Goal: Information Seeking & Learning: Learn about a topic

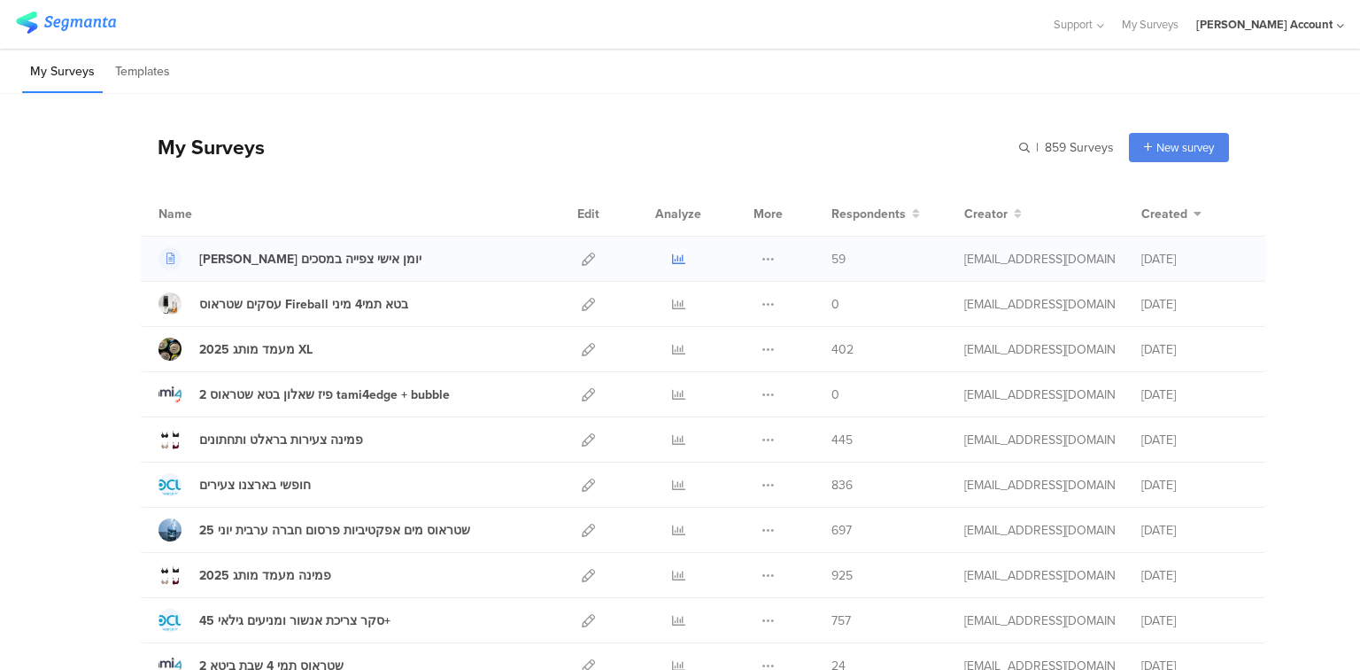
click at [672, 253] on icon at bounding box center [678, 258] width 13 height 13
click at [672, 351] on icon at bounding box center [678, 349] width 13 height 13
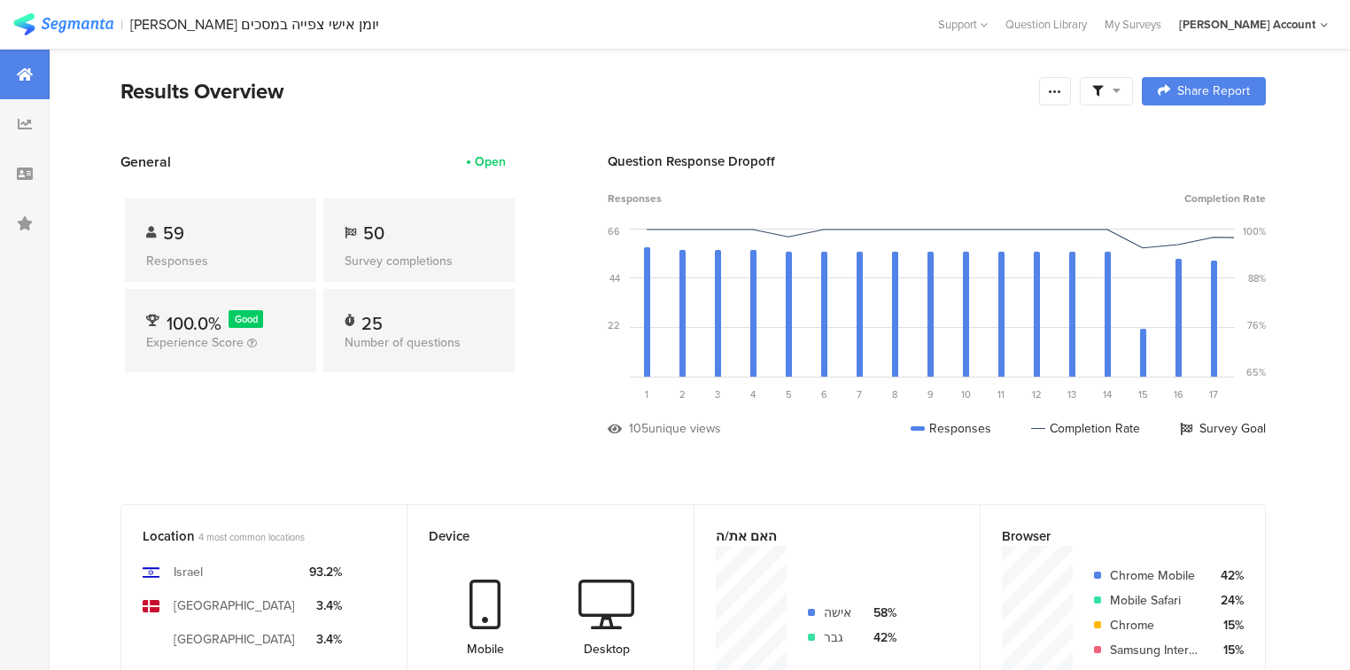
scroll to position [425, 0]
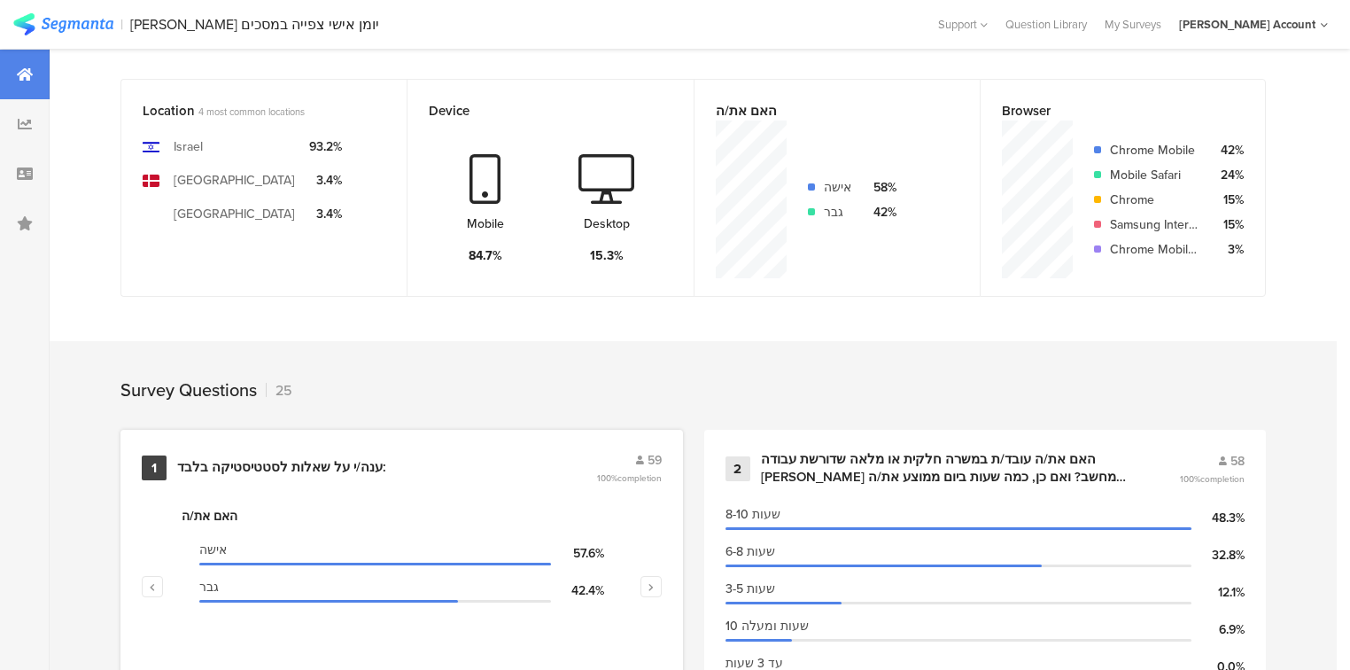
click at [311, 470] on div "ענה/י על שאלות לסטטיסטיקה בלבד:" at bounding box center [281, 468] width 209 height 18
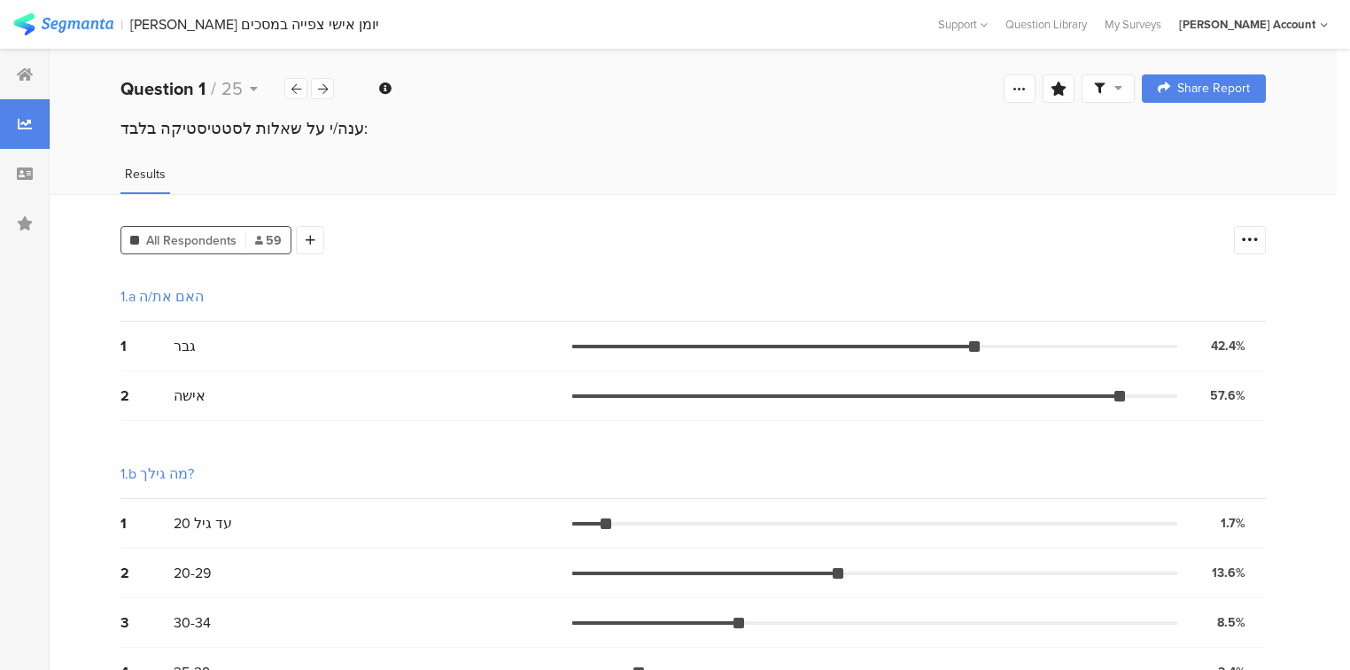
click at [1120, 95] on span at bounding box center [1108, 89] width 28 height 16
click at [1208, 136] on span at bounding box center [1202, 139] width 27 height 14
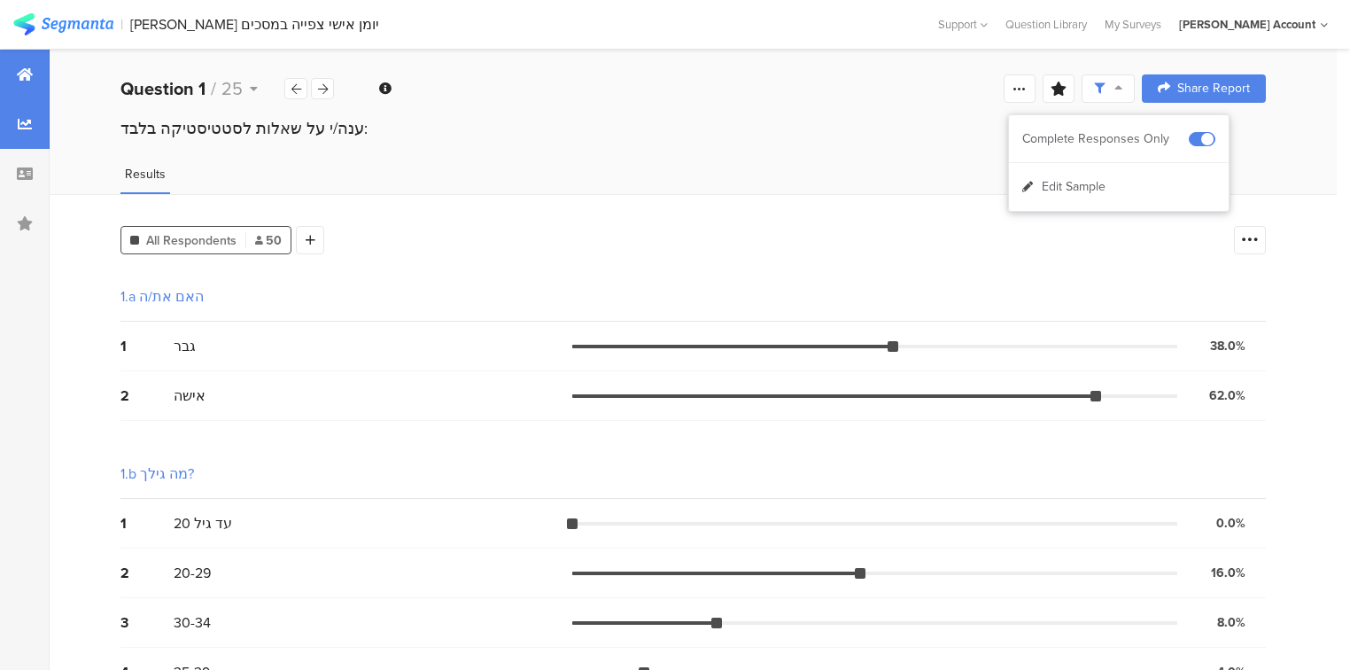
click at [4, 84] on div at bounding box center [25, 75] width 50 height 50
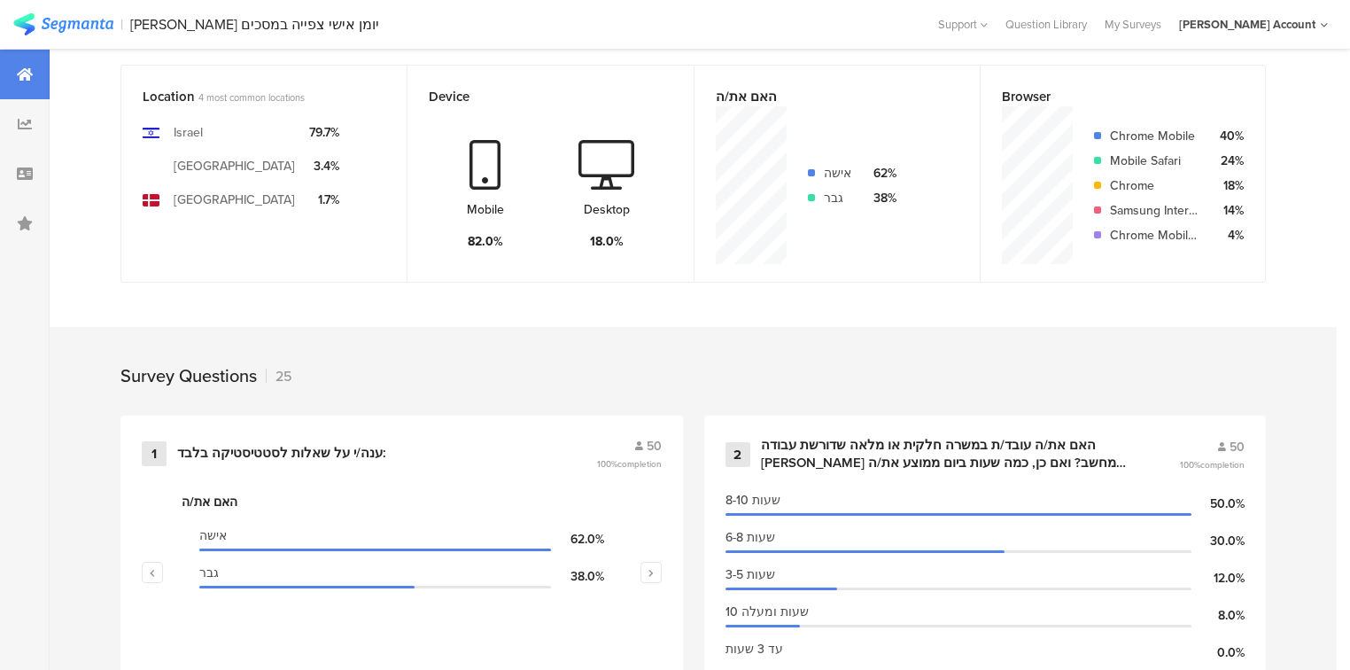
scroll to position [425, 0]
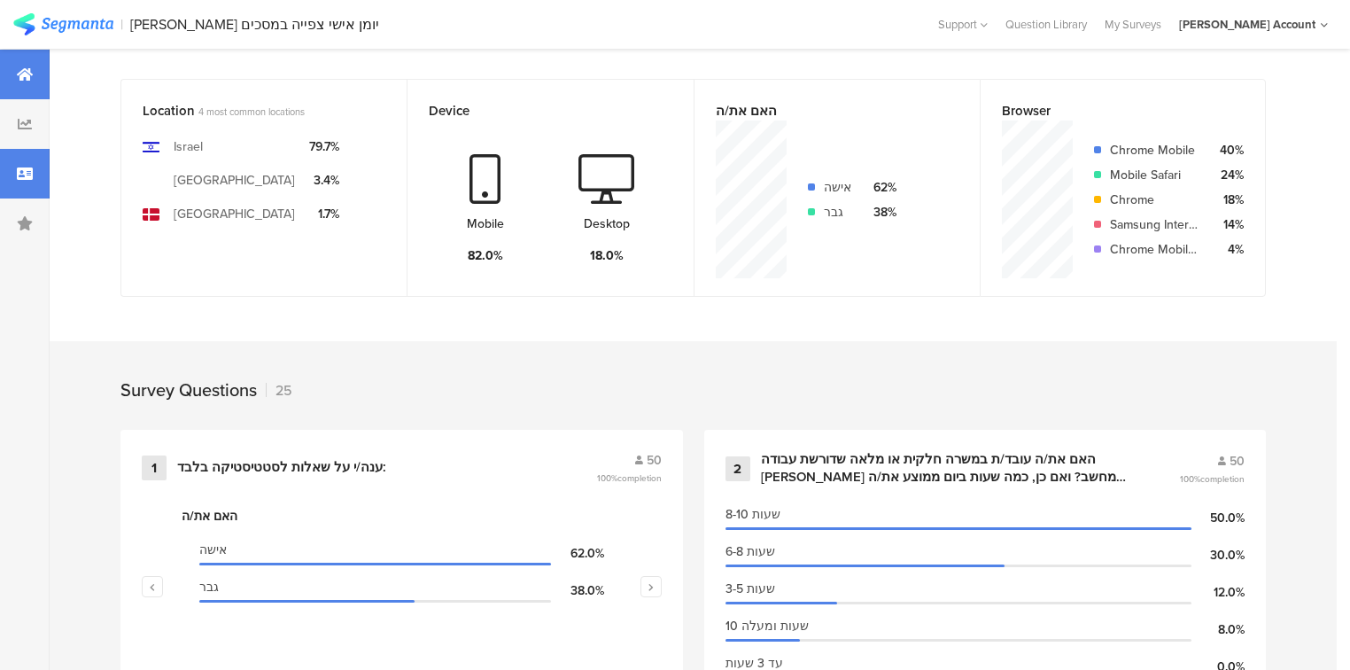
click at [2, 183] on div at bounding box center [25, 174] width 50 height 50
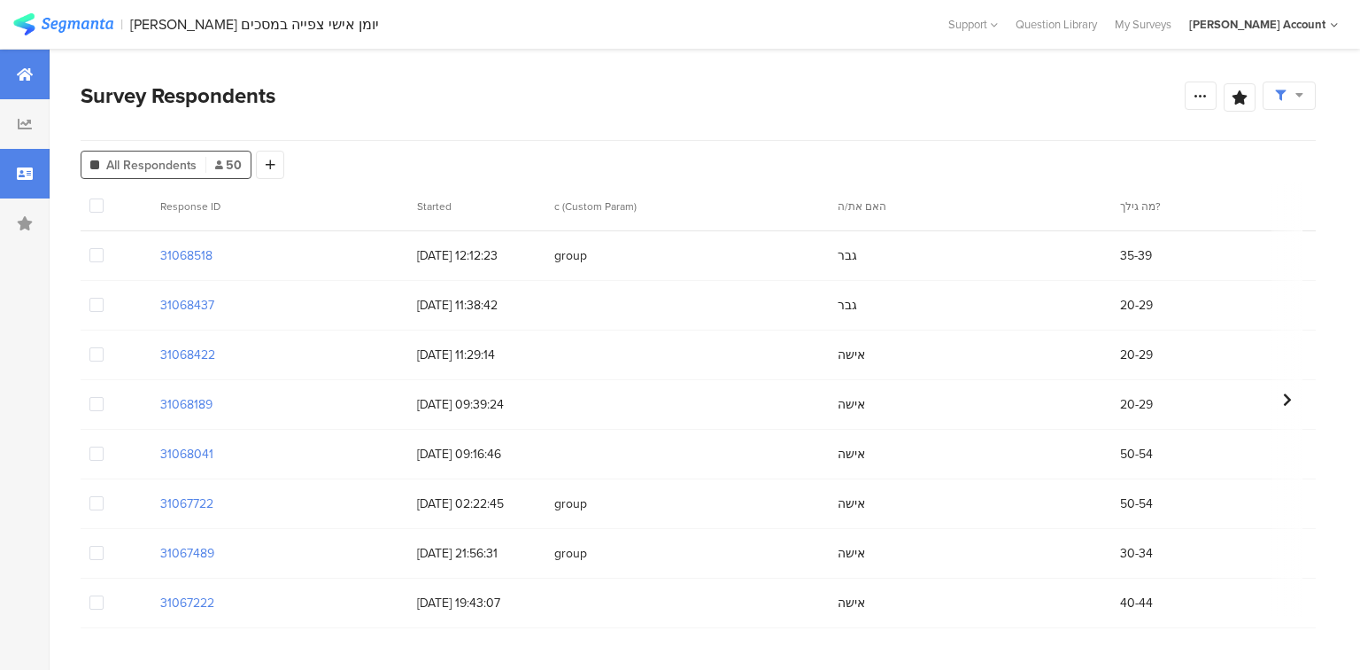
click at [2, 71] on div at bounding box center [25, 75] width 50 height 50
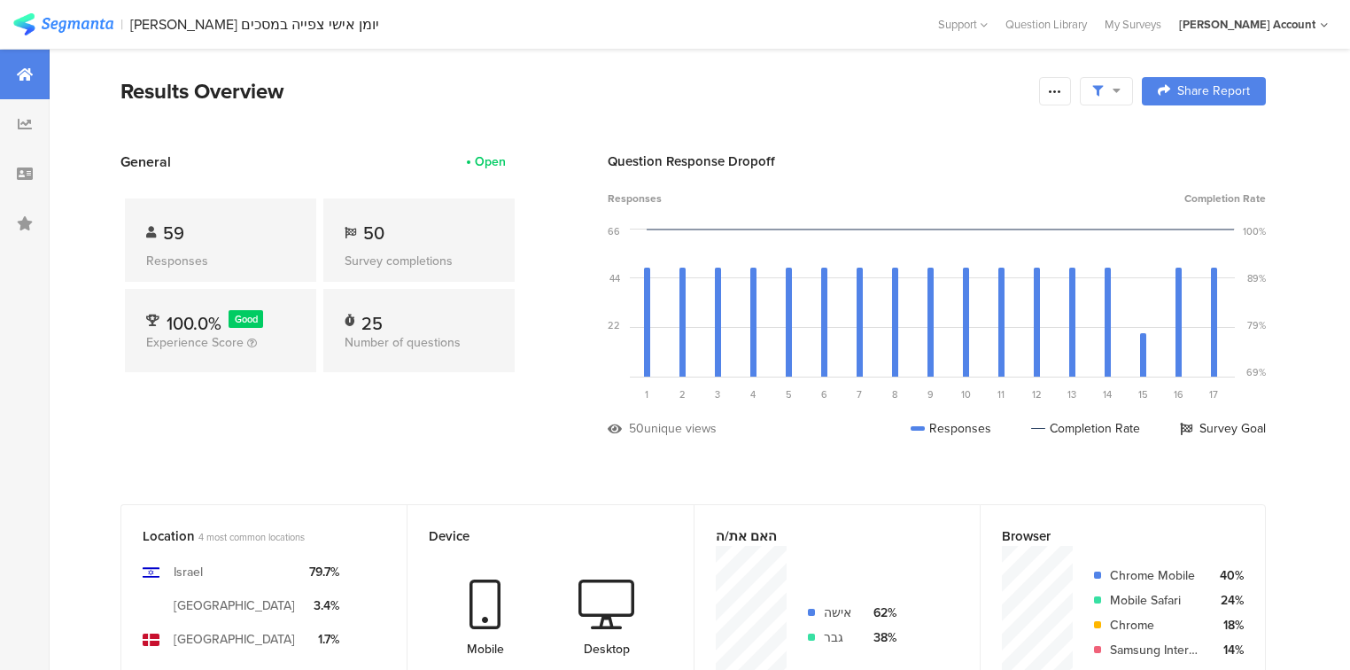
scroll to position [425, 0]
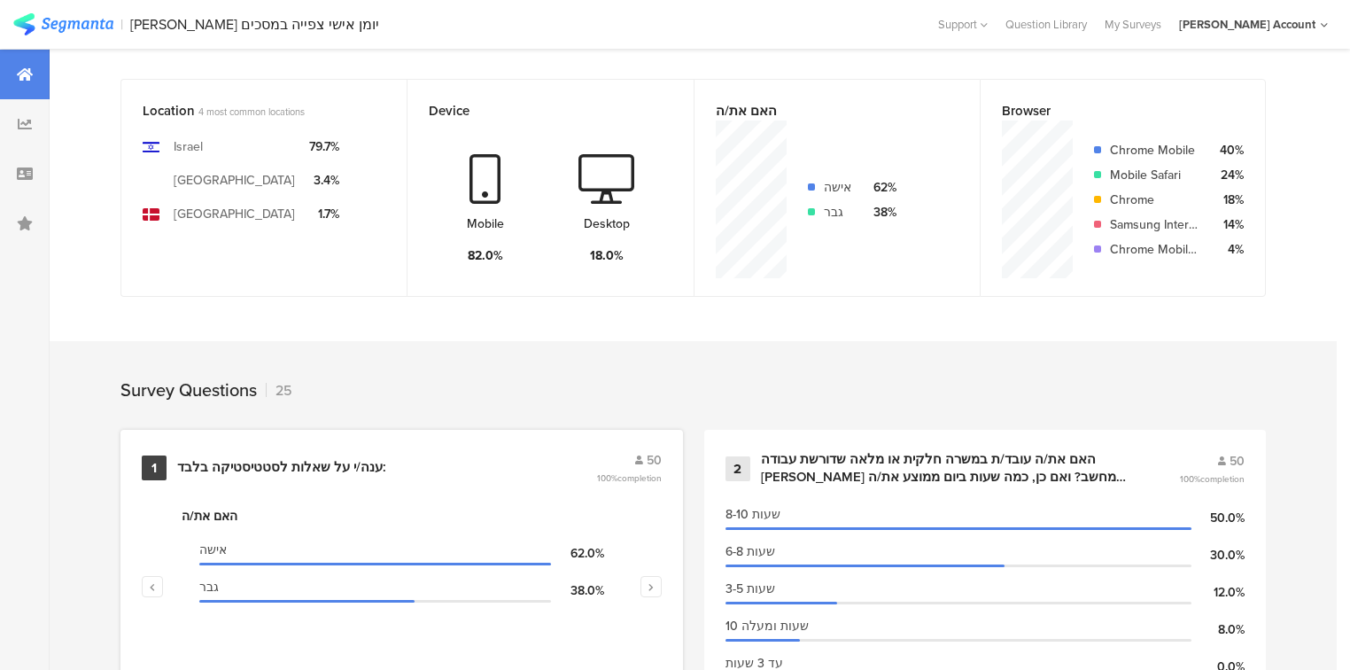
click at [341, 469] on div "ענה/י על שאלות לסטטיסטיקה בלבד:" at bounding box center [281, 468] width 209 height 18
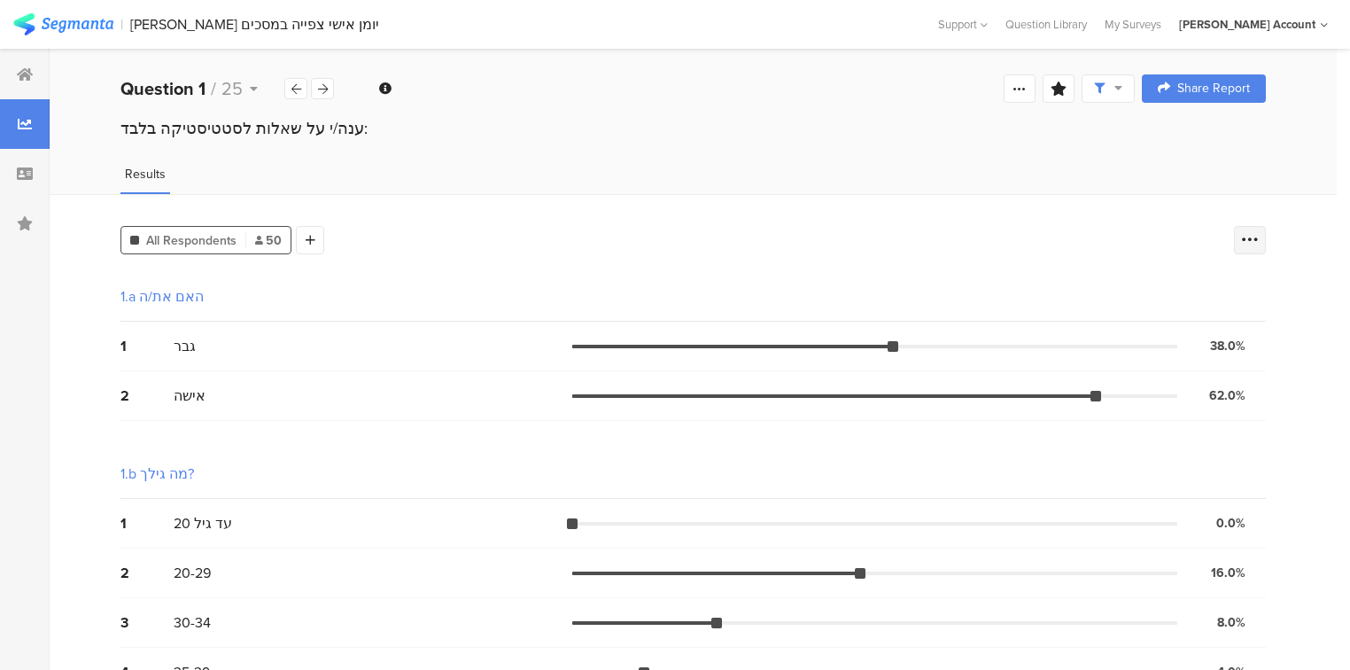
click at [1259, 234] on icon at bounding box center [1250, 240] width 18 height 18
click at [1251, 329] on span at bounding box center [1248, 327] width 27 height 14
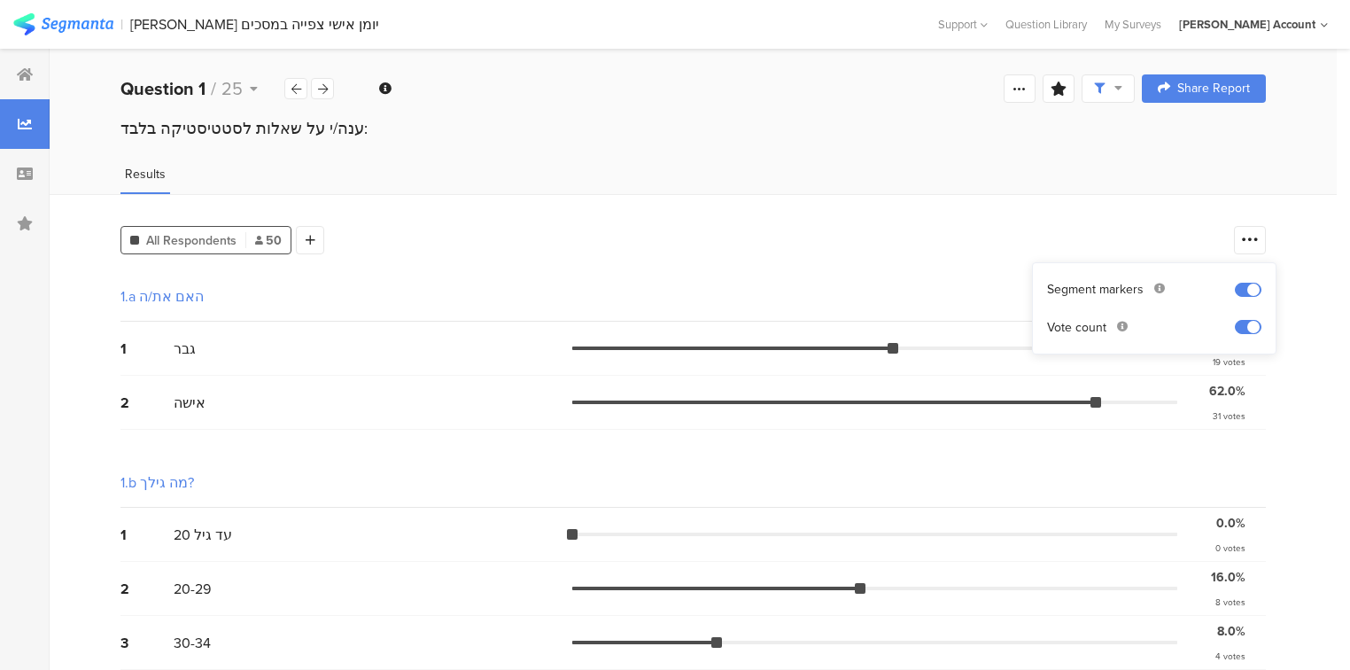
click at [1104, 463] on div "1.b מה גילך?" at bounding box center [692, 483] width 1145 height 50
click at [314, 241] on div at bounding box center [310, 240] width 28 height 28
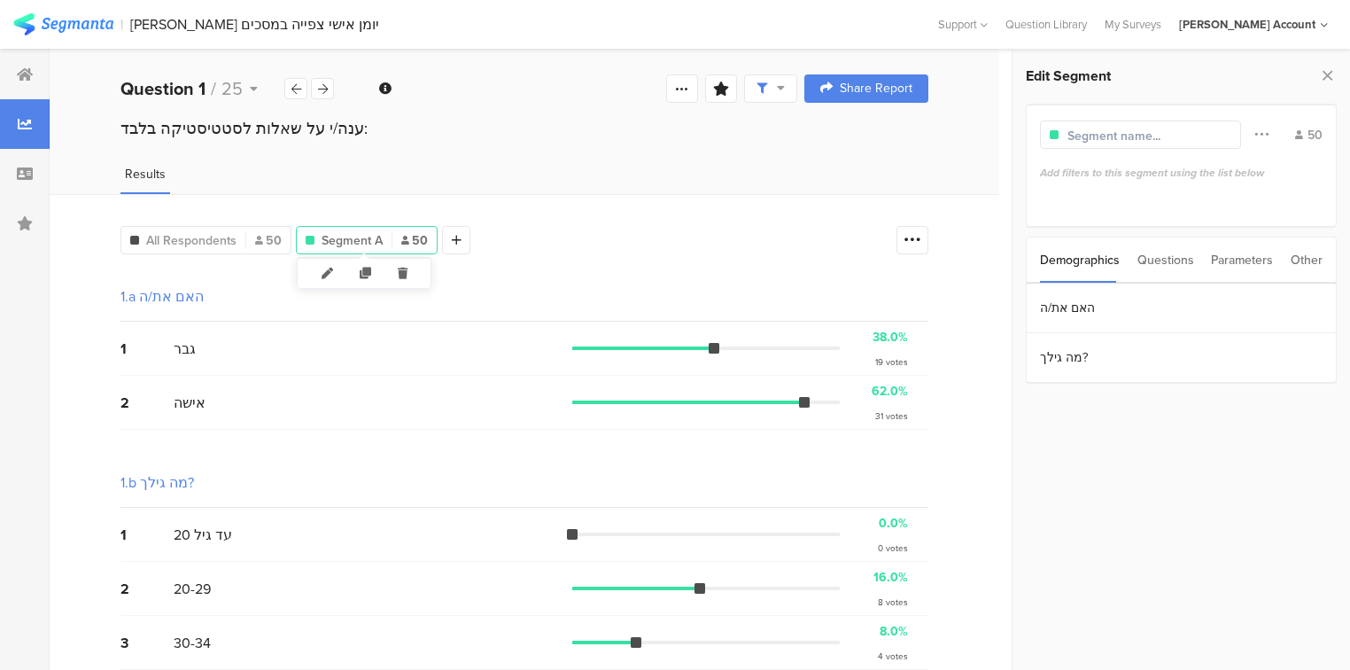
click at [406, 275] on icon at bounding box center [402, 273] width 36 height 29
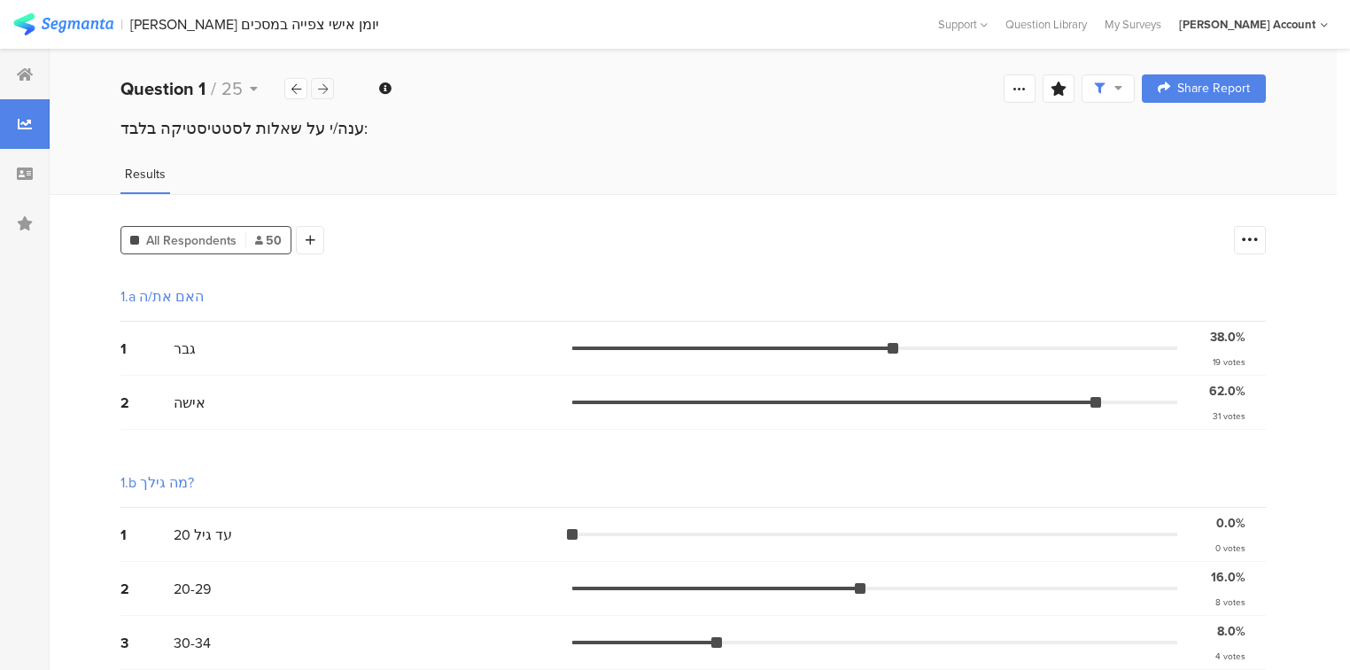
click at [325, 90] on icon at bounding box center [323, 89] width 10 height 12
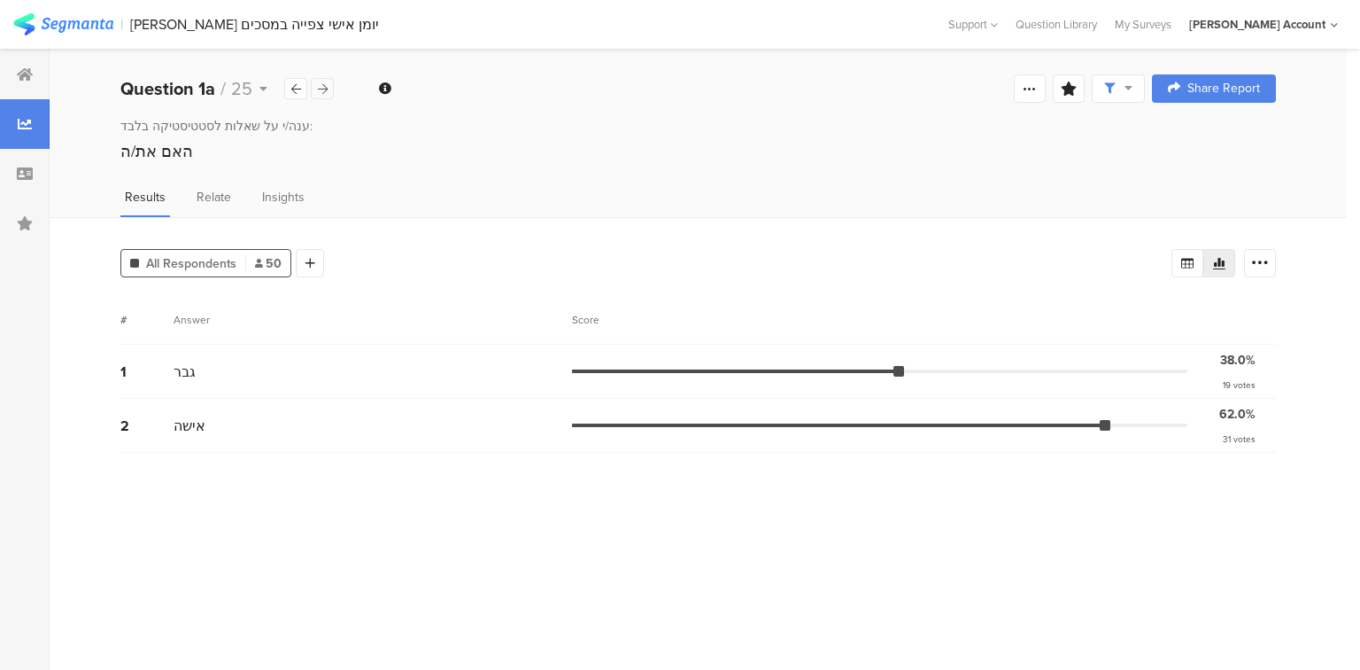
click at [325, 90] on icon at bounding box center [323, 89] width 10 height 12
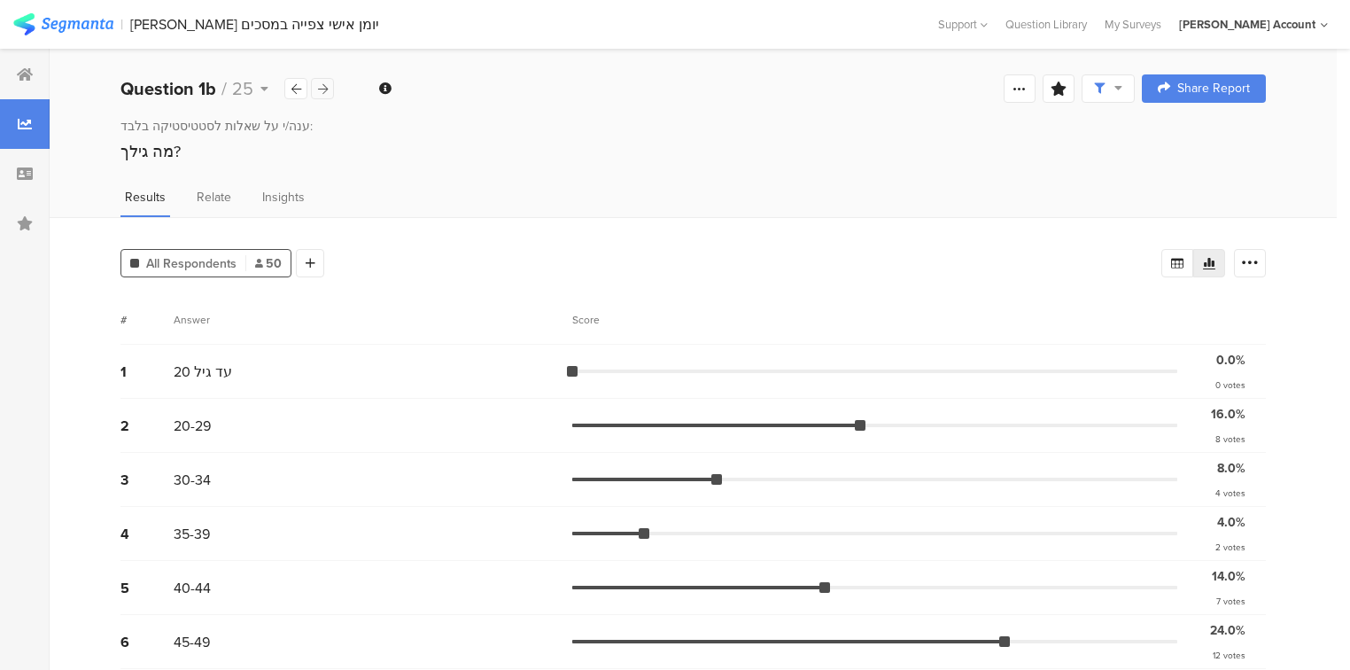
click at [325, 91] on icon at bounding box center [323, 89] width 10 height 12
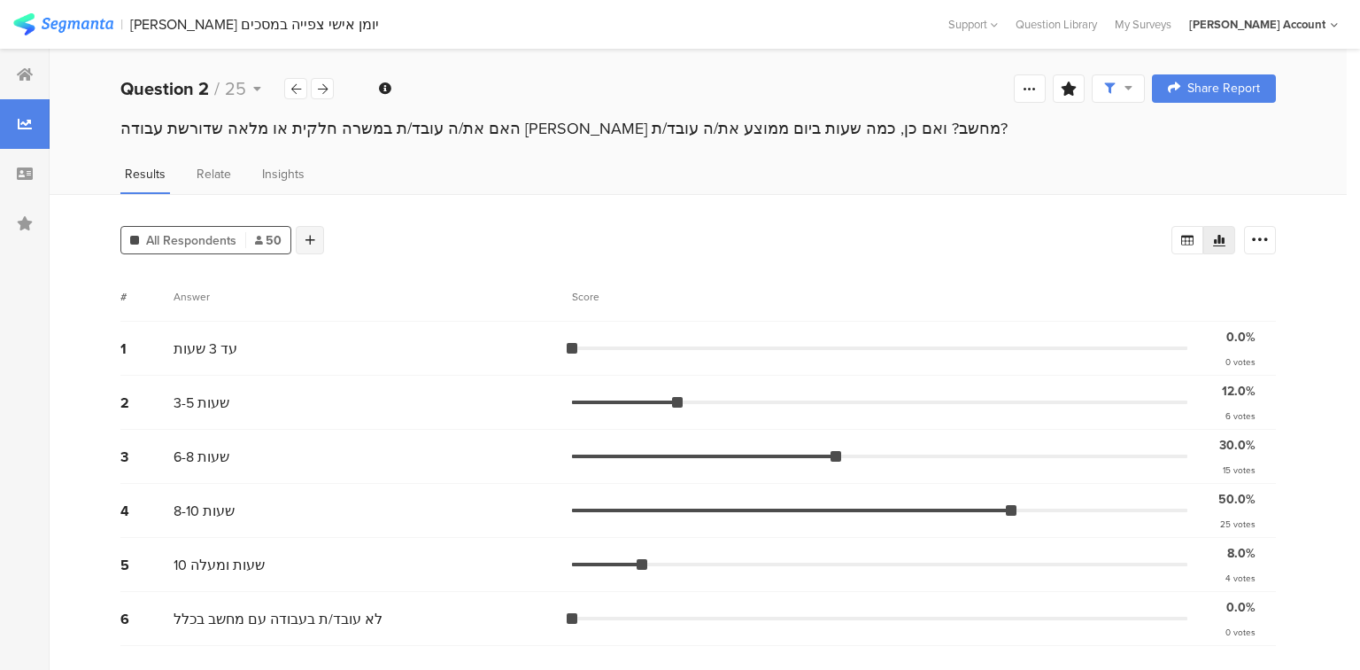
click at [320, 237] on div at bounding box center [310, 240] width 28 height 28
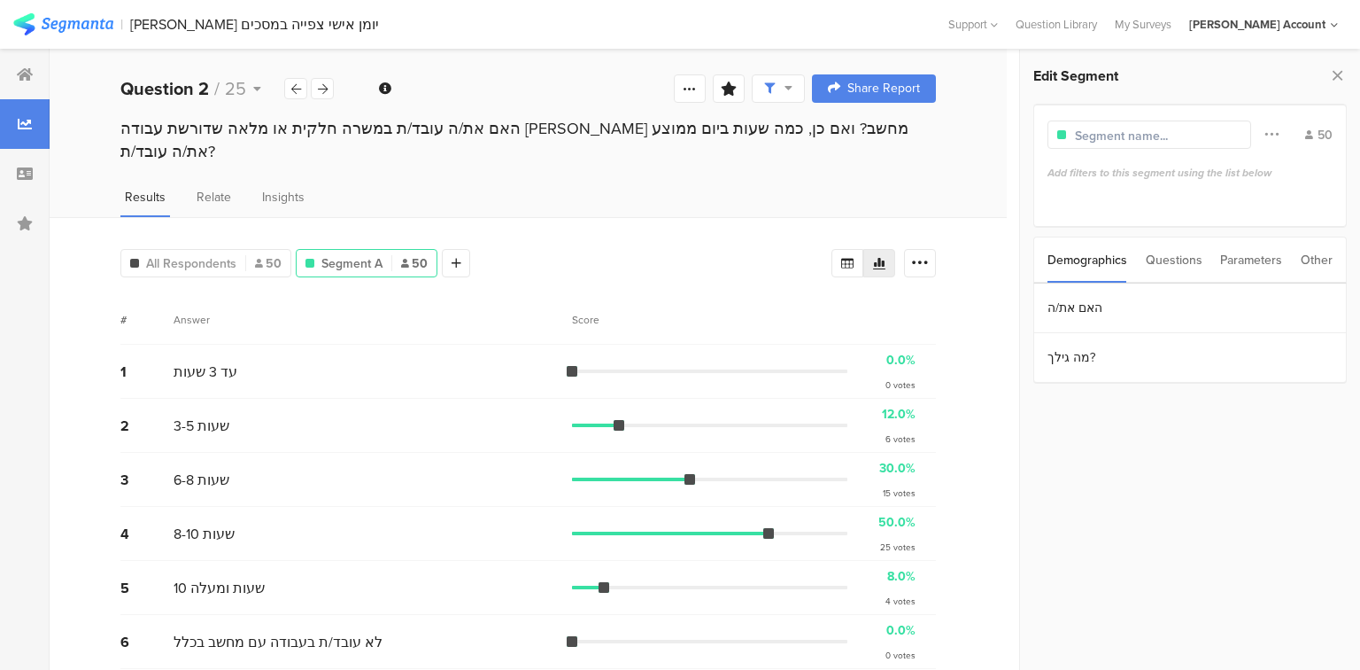
click at [1176, 270] on div "Questions" at bounding box center [1174, 259] width 57 height 45
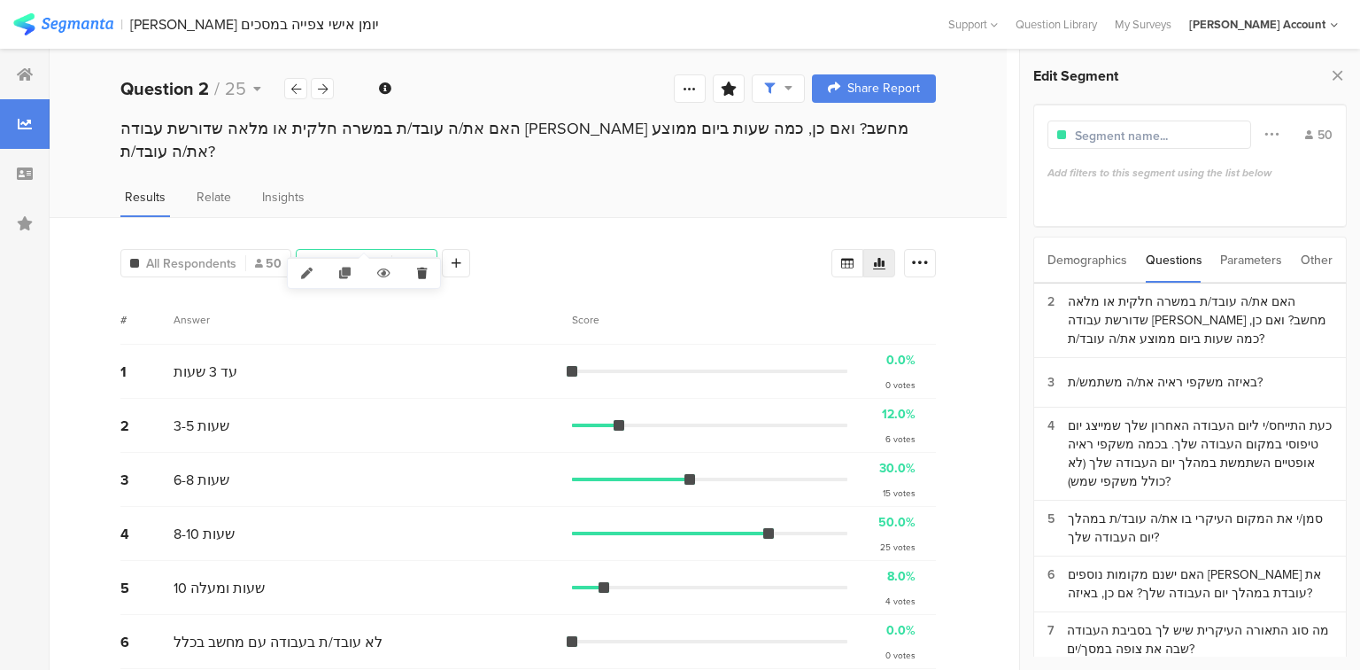
click at [421, 274] on icon at bounding box center [422, 273] width 36 height 29
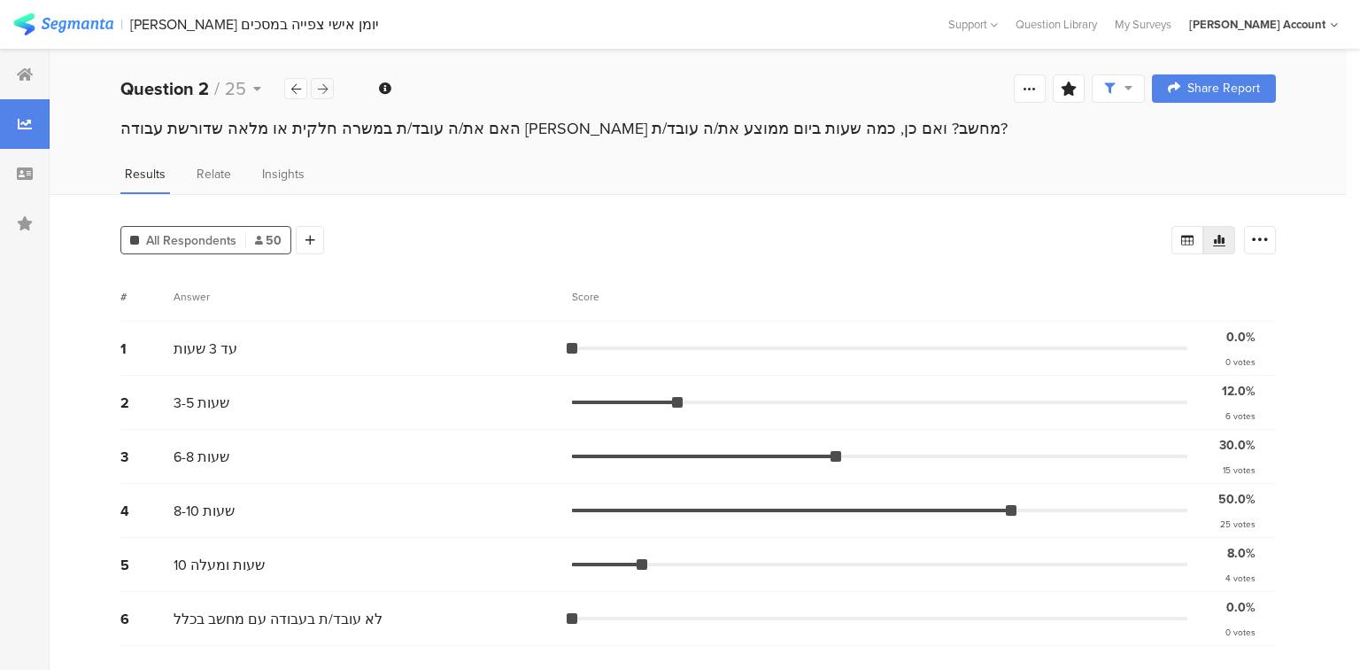
click at [318, 86] on icon at bounding box center [323, 89] width 10 height 12
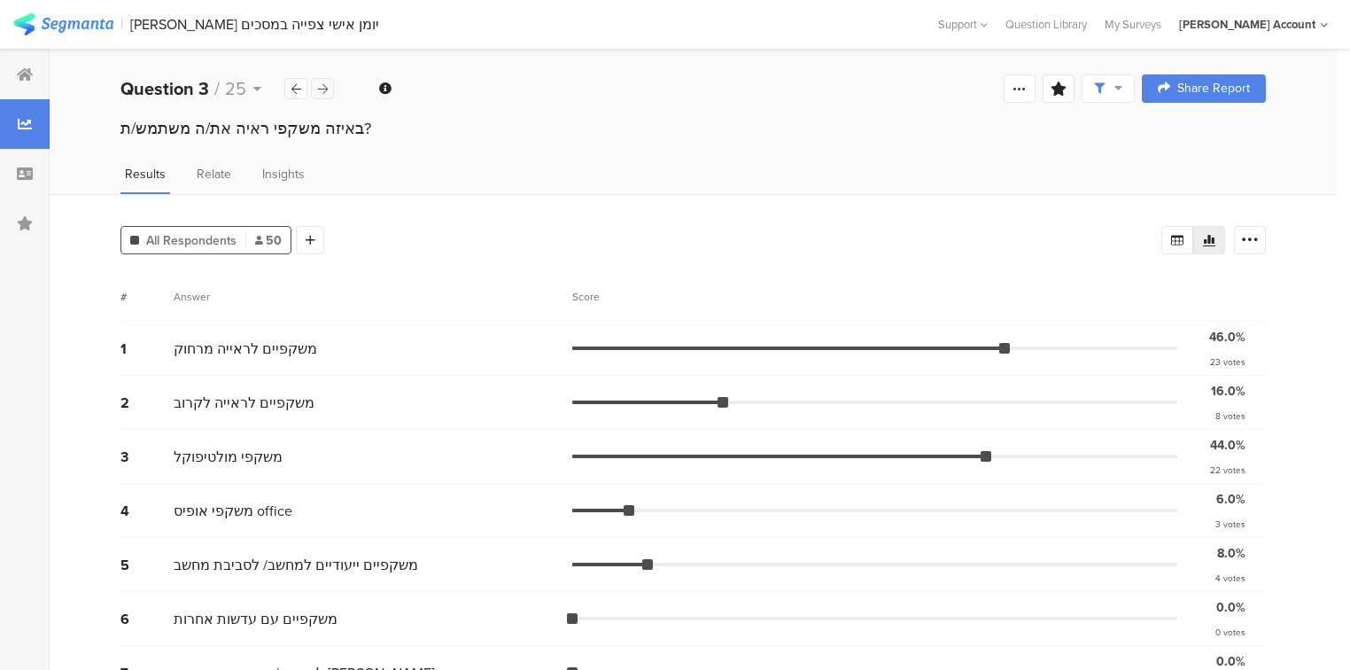
click at [318, 86] on icon at bounding box center [323, 89] width 10 height 12
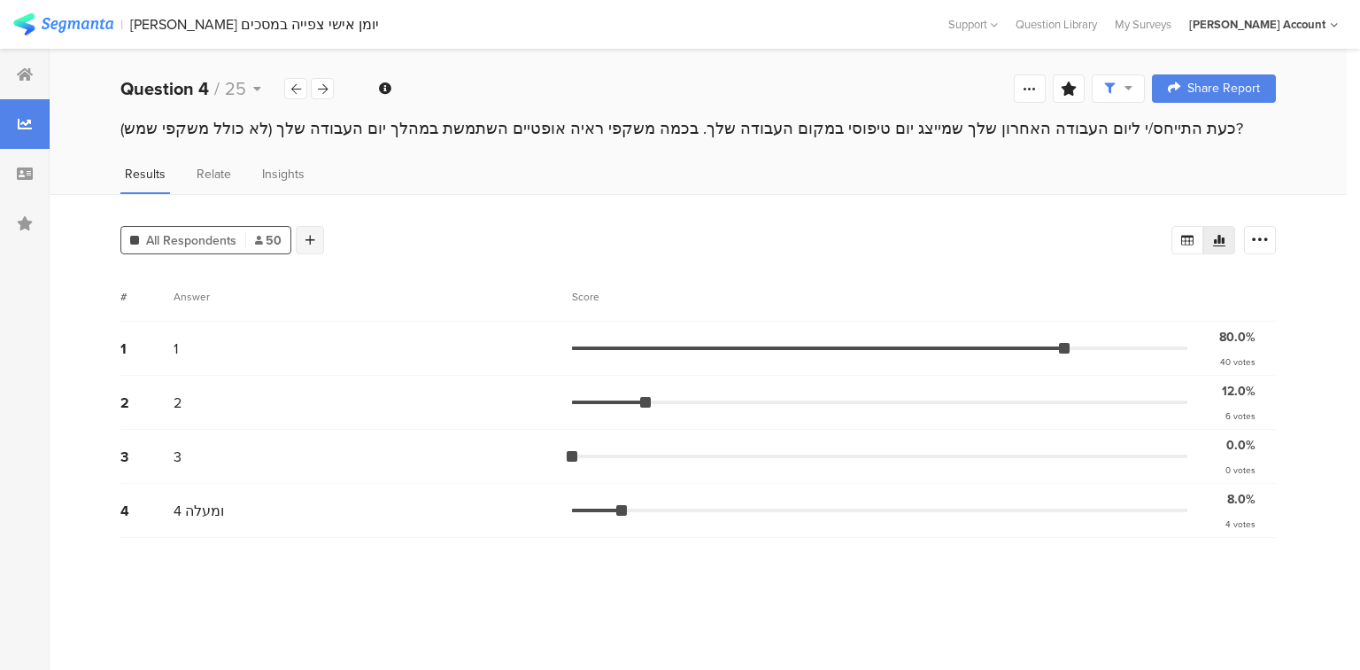
click at [306, 236] on icon at bounding box center [311, 240] width 10 height 12
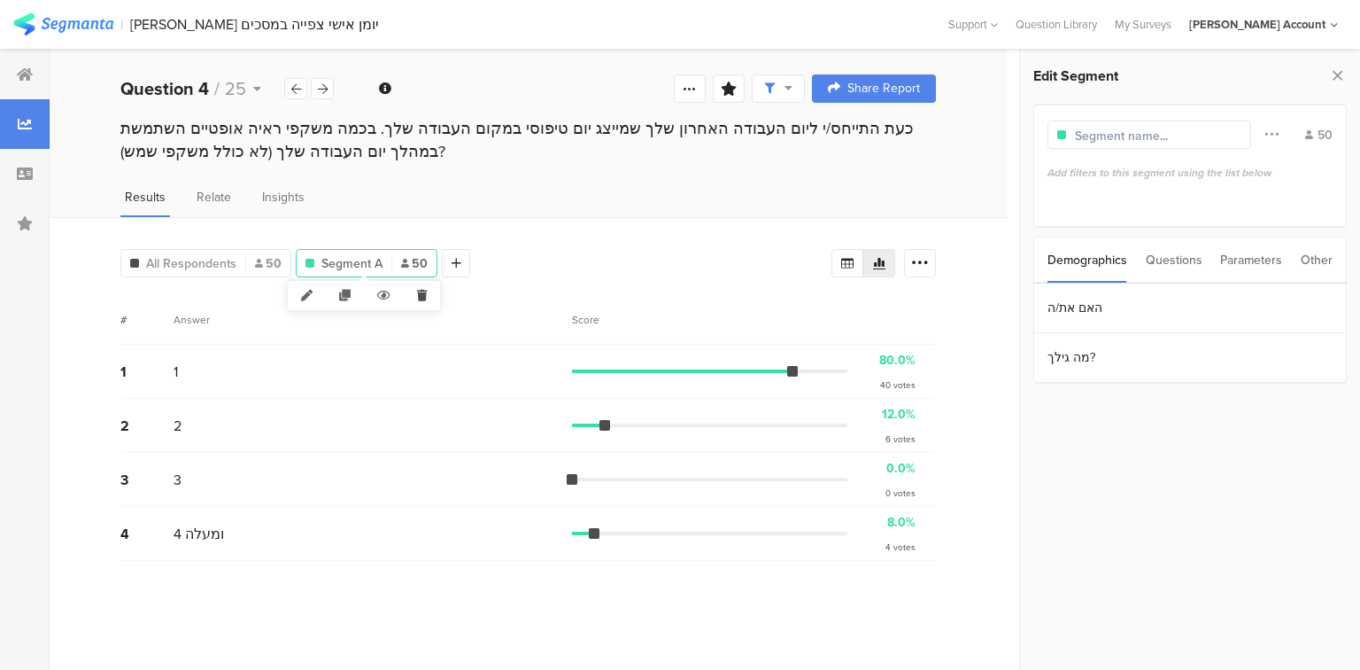
click at [427, 296] on icon at bounding box center [422, 295] width 36 height 29
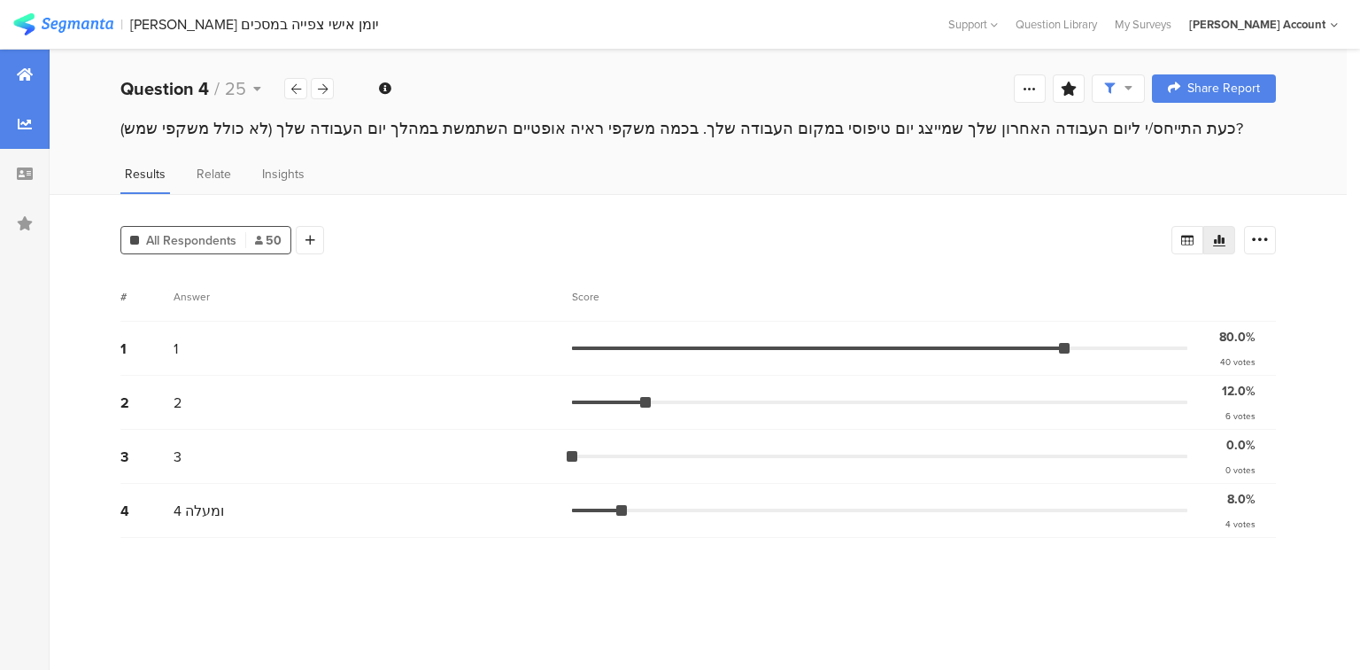
click at [4, 72] on div at bounding box center [25, 75] width 50 height 50
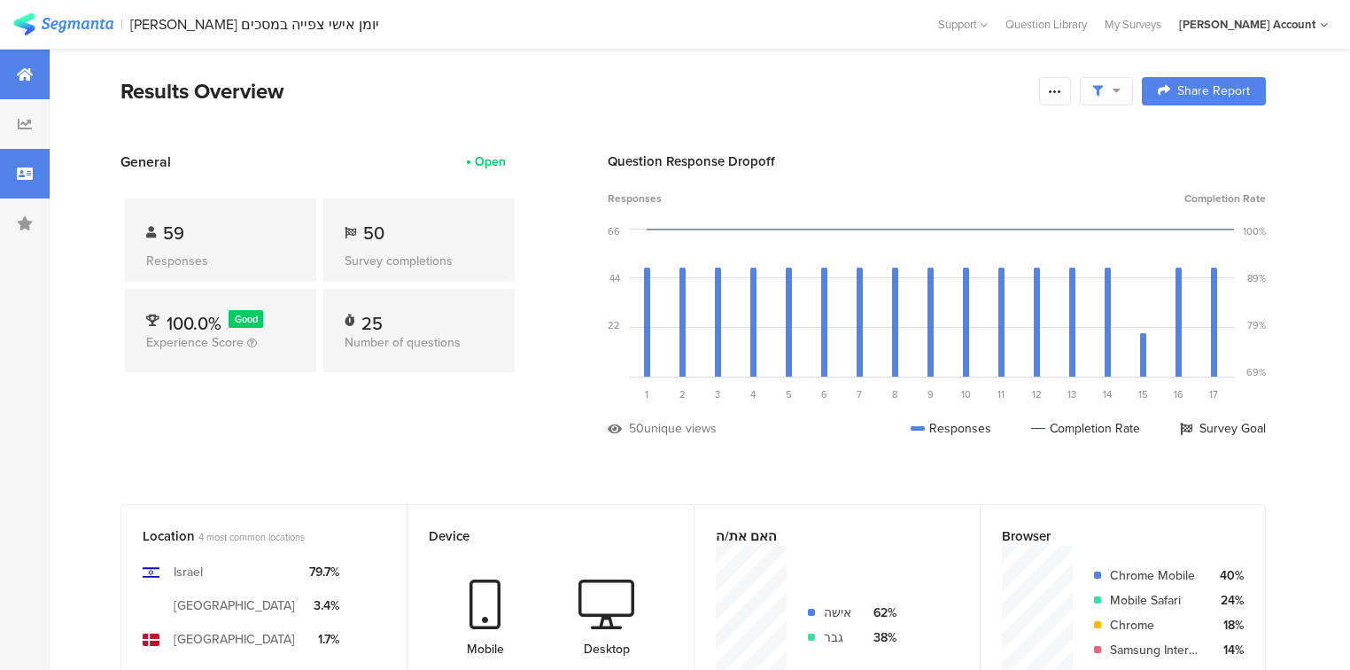
click at [18, 174] on icon at bounding box center [25, 174] width 16 height 14
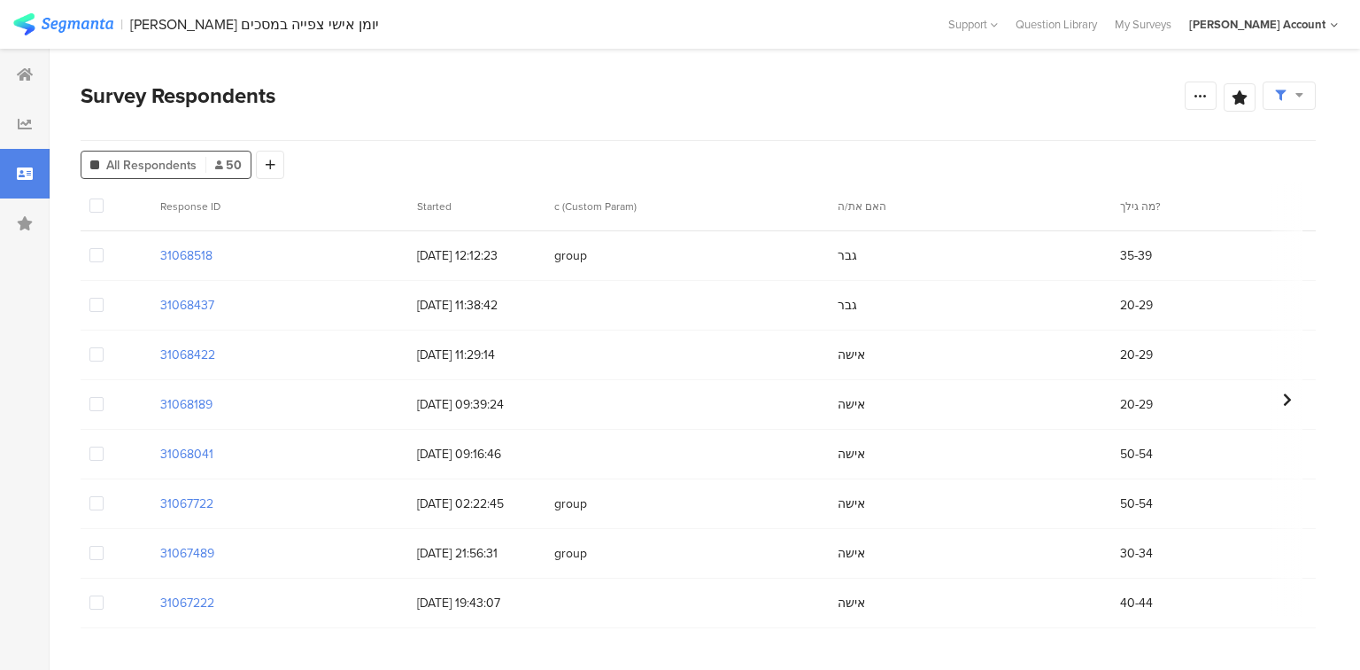
click at [1282, 100] on span at bounding box center [1289, 96] width 28 height 16
click at [1327, 144] on span at bounding box center [1327, 146] width 27 height 14
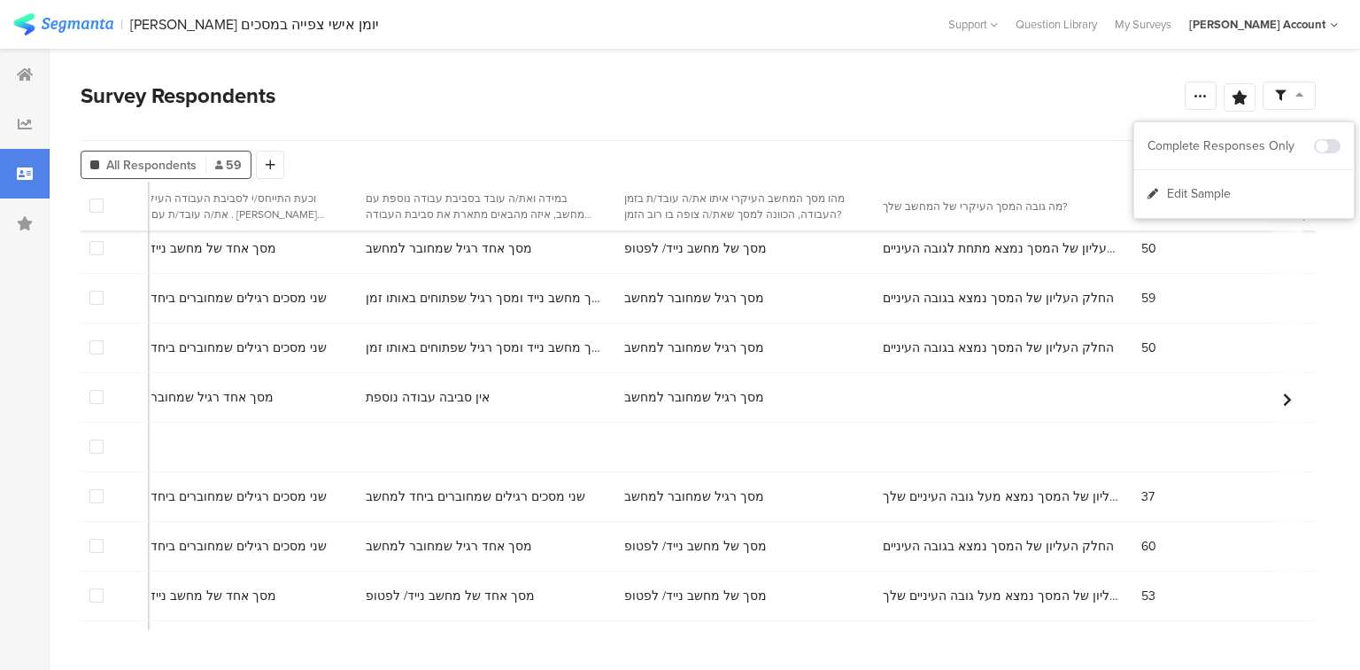
scroll to position [354, 3801]
click at [95, 402] on span at bounding box center [96, 397] width 14 height 14
click at [104, 390] on input "checkbox" at bounding box center [104, 390] width 0 height 0
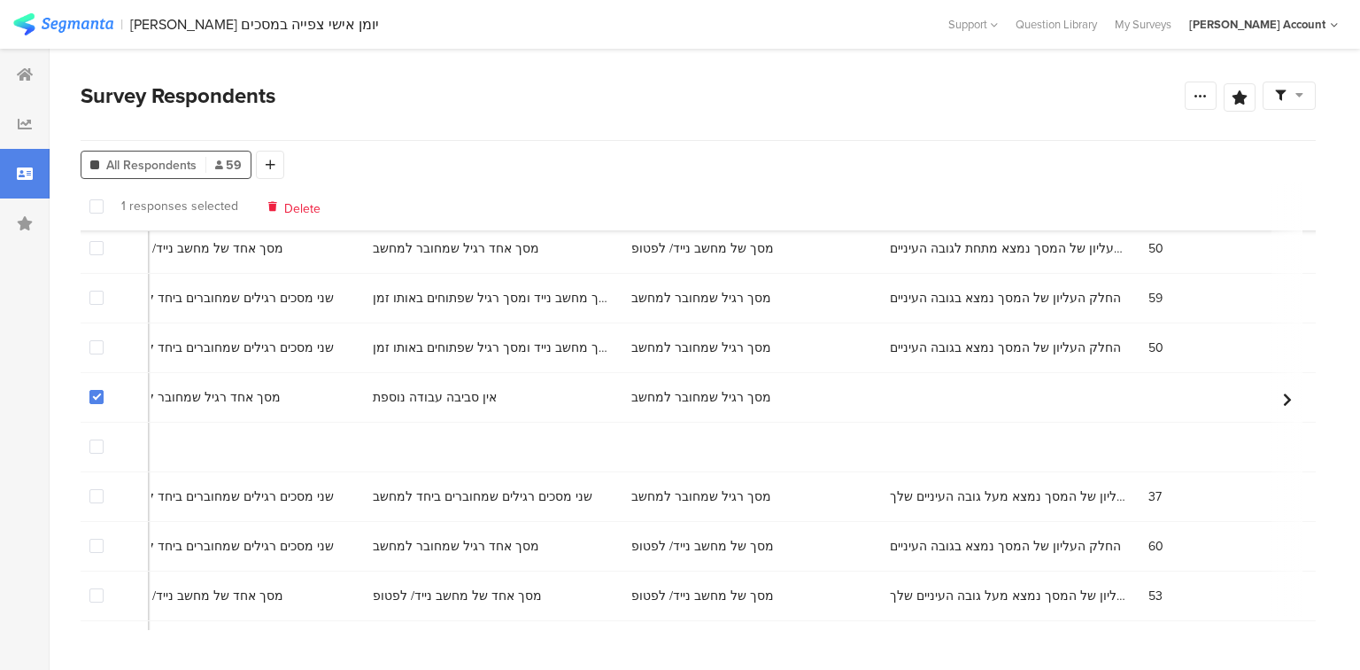
click at [97, 446] on span at bounding box center [96, 446] width 14 height 14
click at [104, 439] on input "checkbox" at bounding box center [104, 439] width 0 height 0
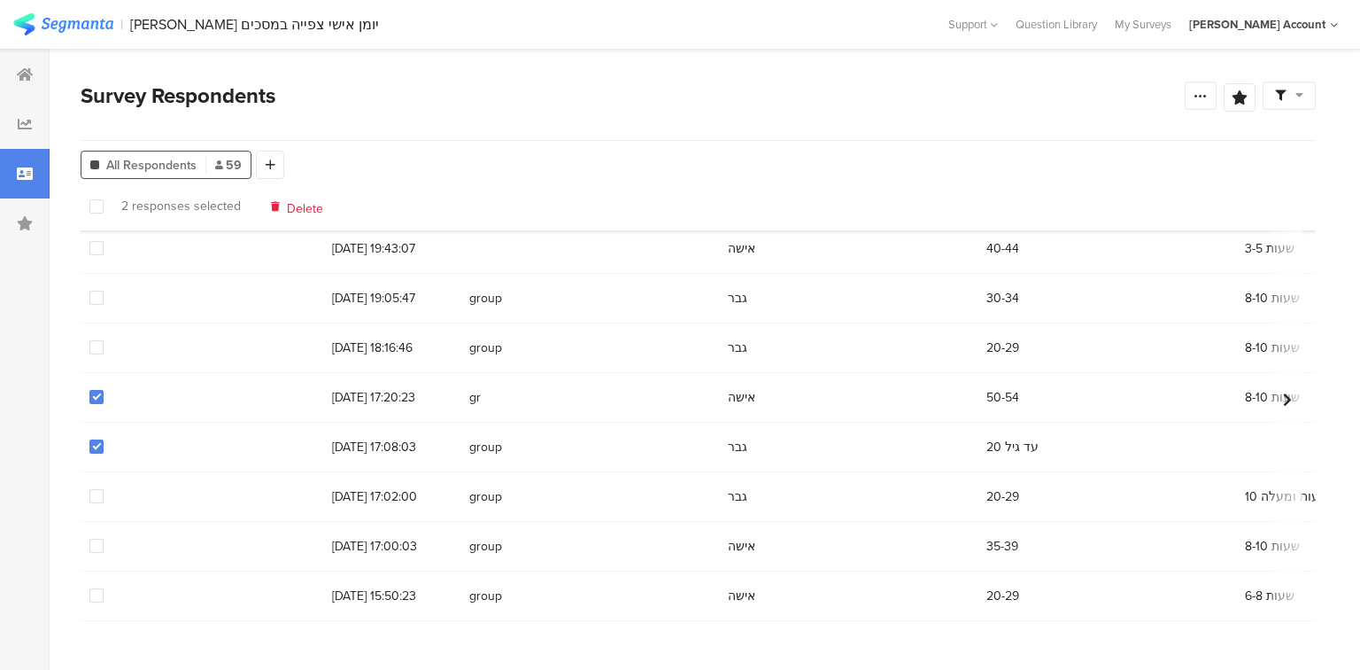
scroll to position [354, 0]
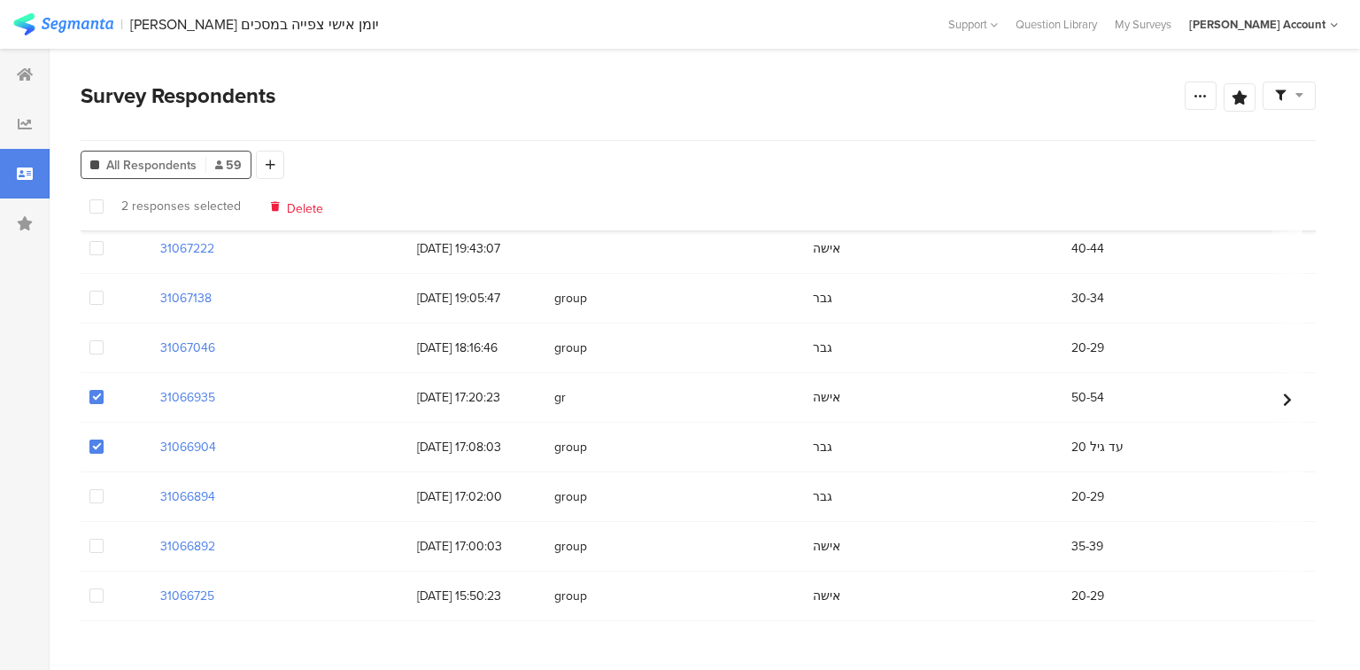
click at [301, 209] on span "Delete" at bounding box center [305, 205] width 36 height 13
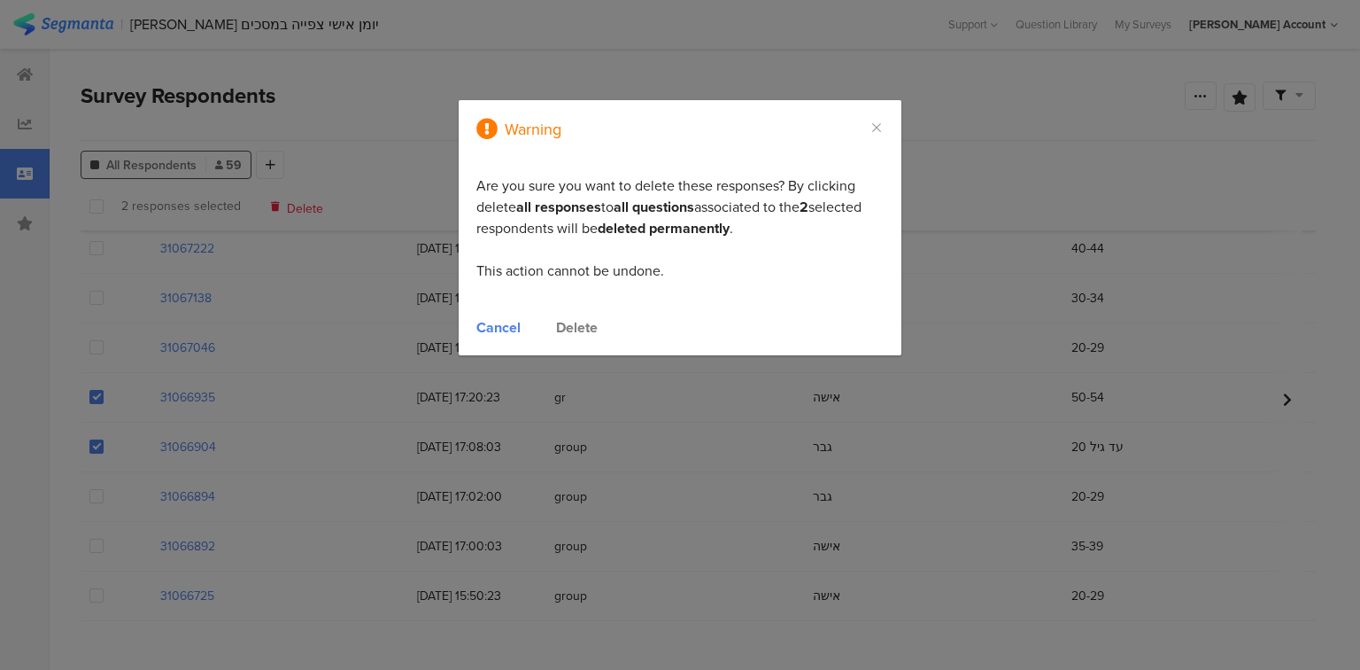
click at [496, 325] on div "Cancel" at bounding box center [498, 327] width 44 height 20
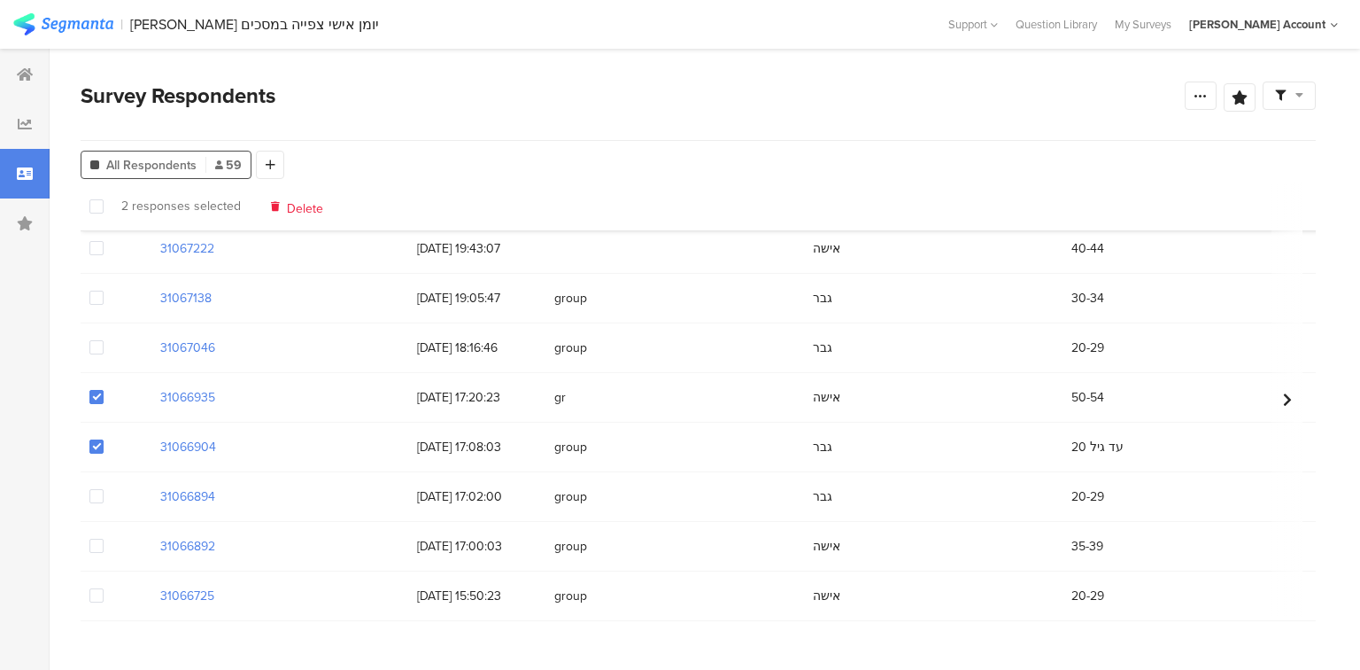
click at [92, 397] on span at bounding box center [96, 397] width 14 height 14
click at [104, 390] on input "checkbox" at bounding box center [104, 390] width 0 height 0
click at [290, 213] on span "Delete" at bounding box center [302, 205] width 36 height 13
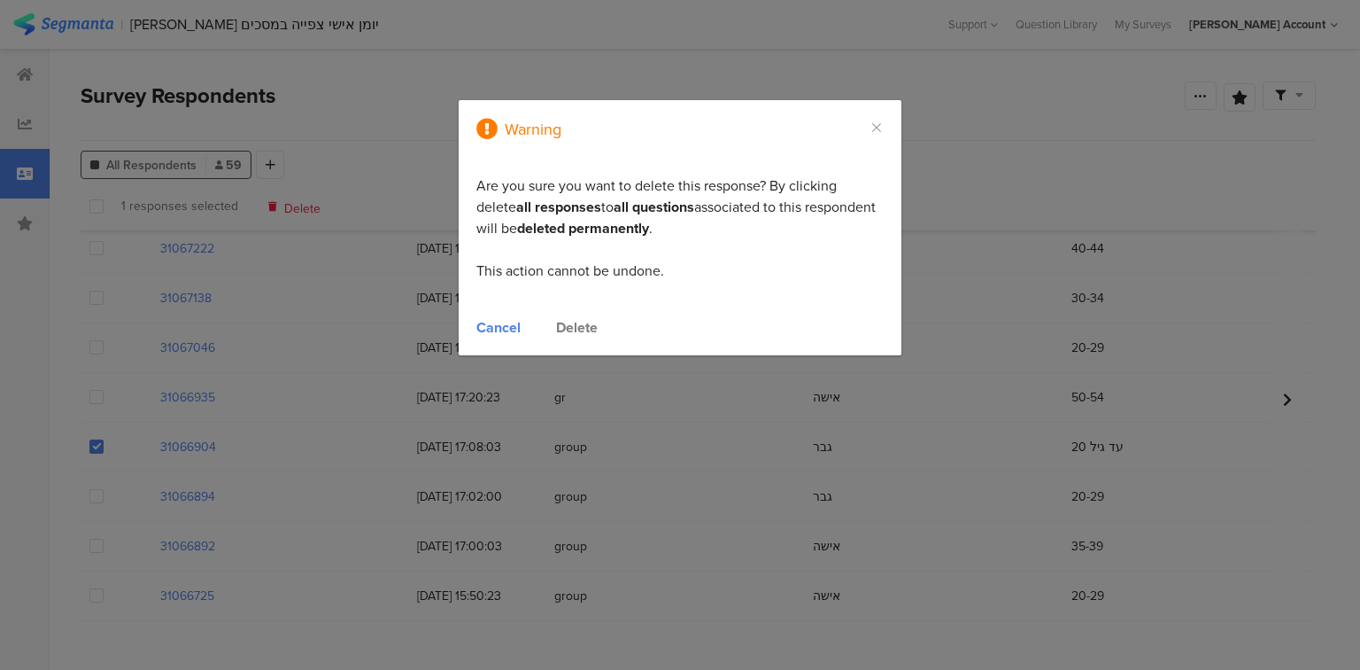
click at [583, 326] on div "Delete" at bounding box center [577, 327] width 42 height 20
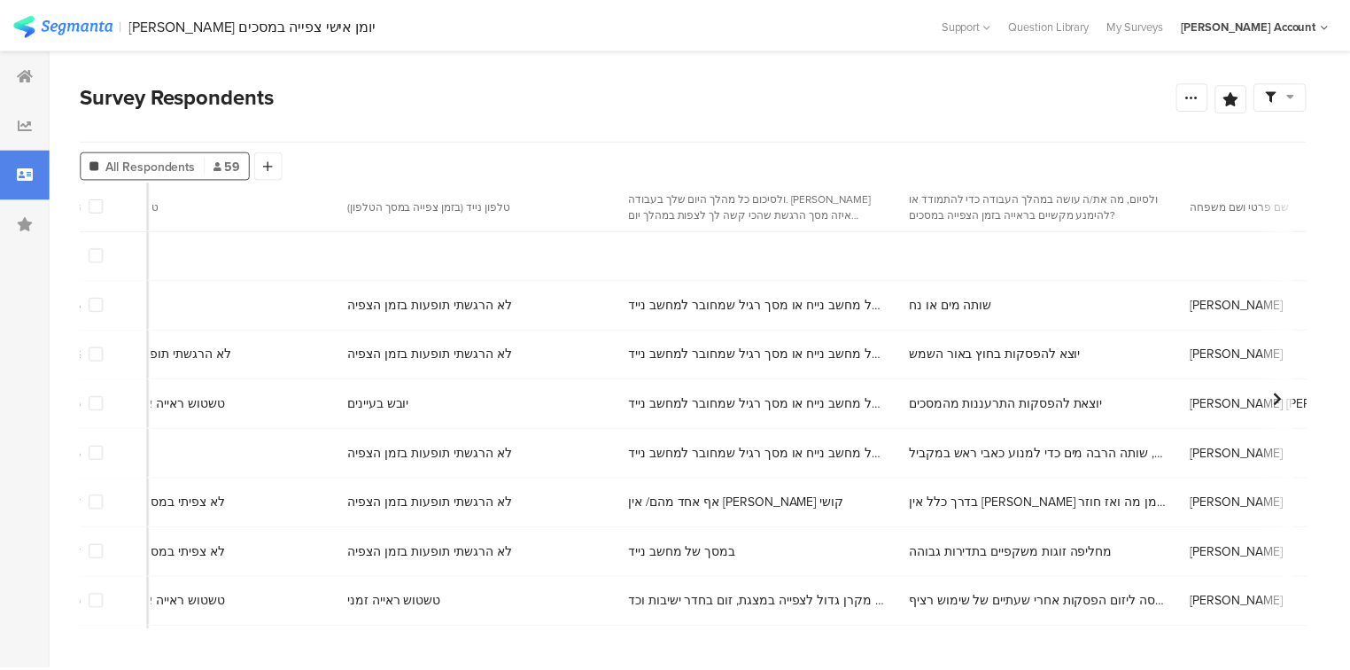
scroll to position [0, 0]
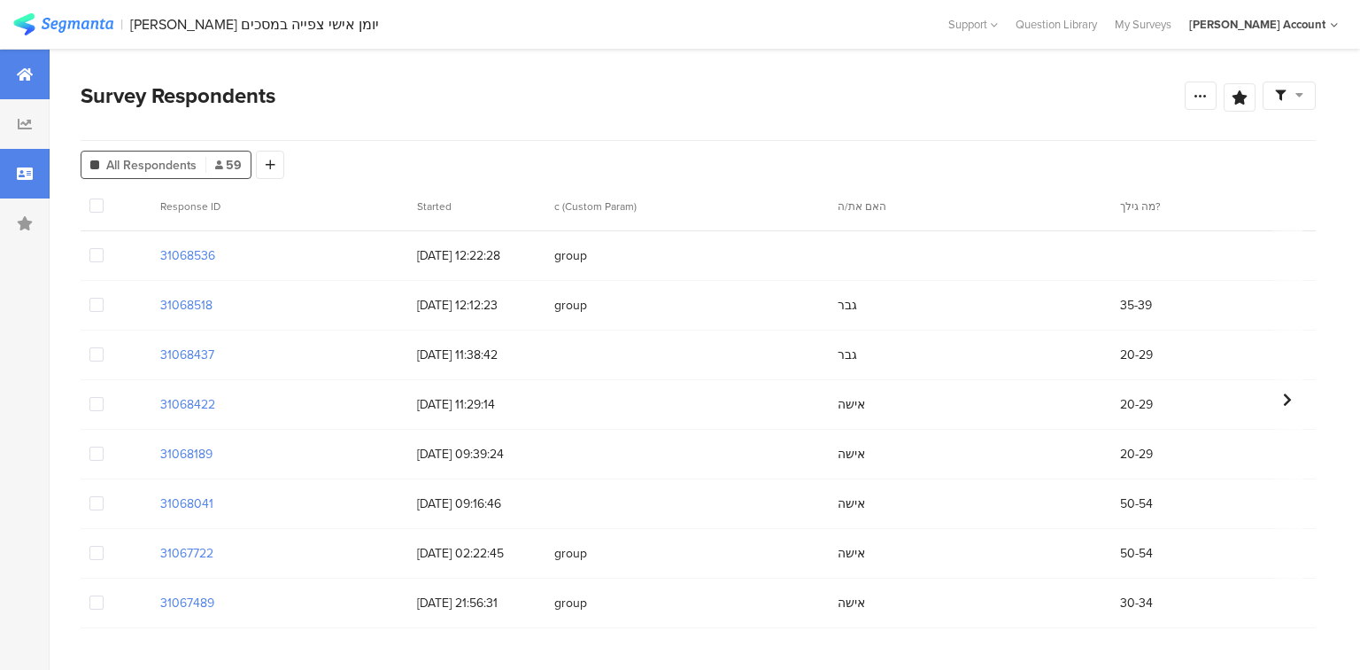
click at [0, 56] on div at bounding box center [25, 75] width 50 height 50
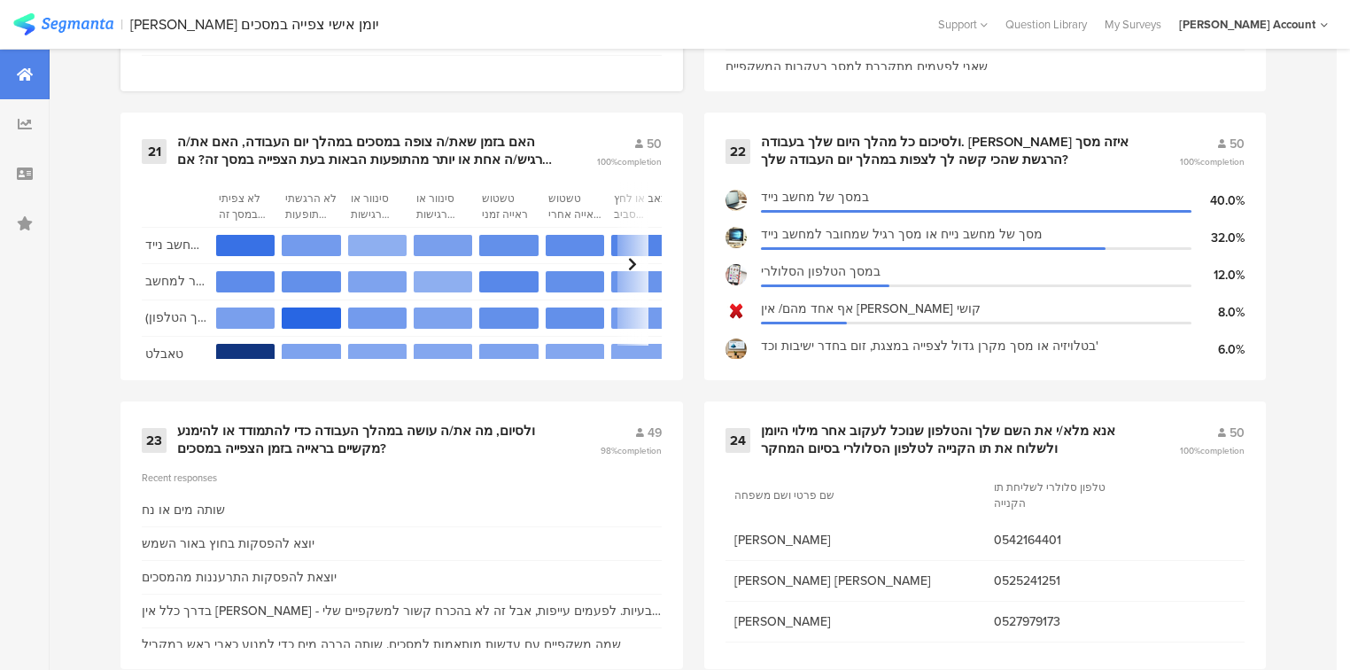
scroll to position [3952, 0]
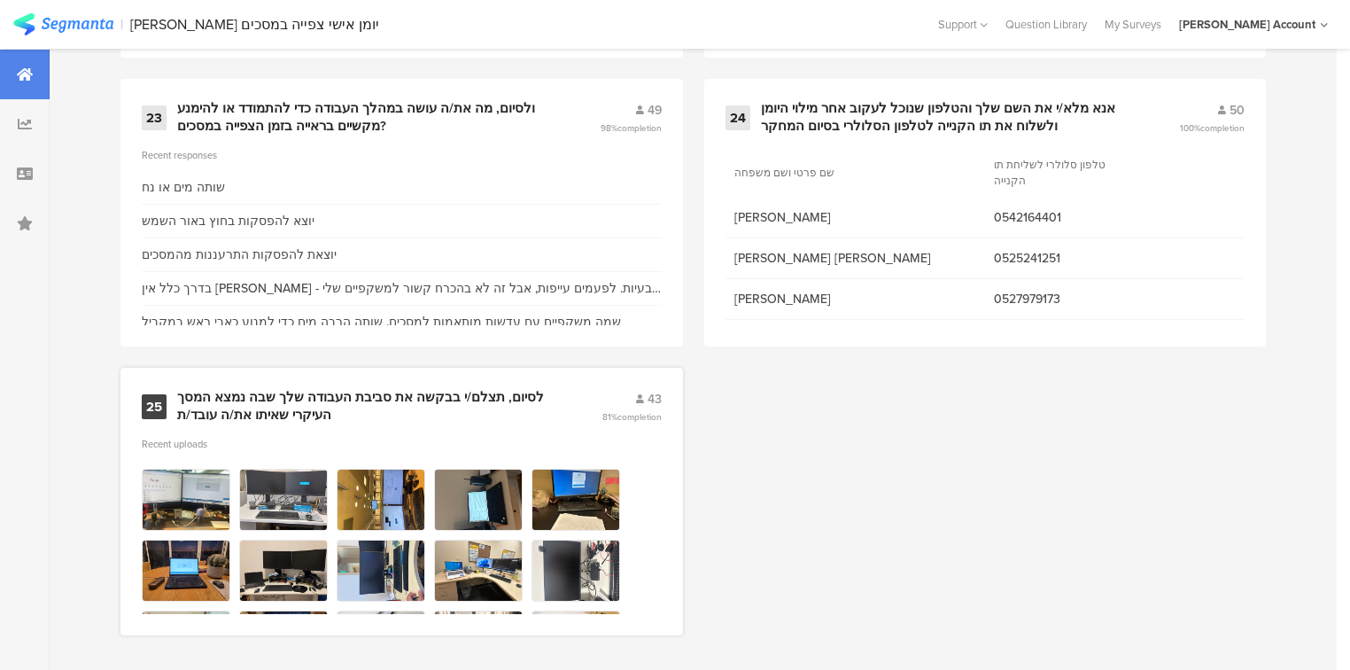
click at [305, 397] on div "לסיום, תצלם/י בבקשה את סביבת העבודה שלך שבה נמצא המסך העיקרי שאיתו את/ה עובד/ת" at bounding box center [368, 406] width 382 height 35
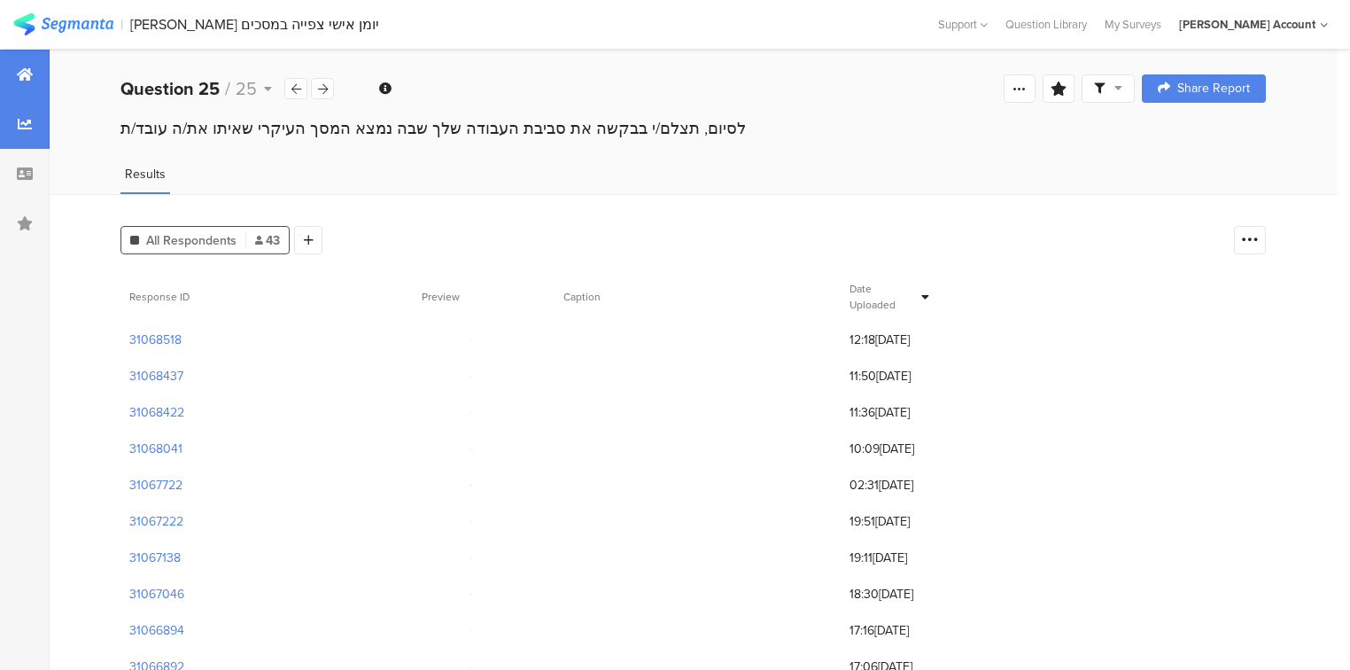
click at [26, 74] on icon at bounding box center [25, 74] width 16 height 14
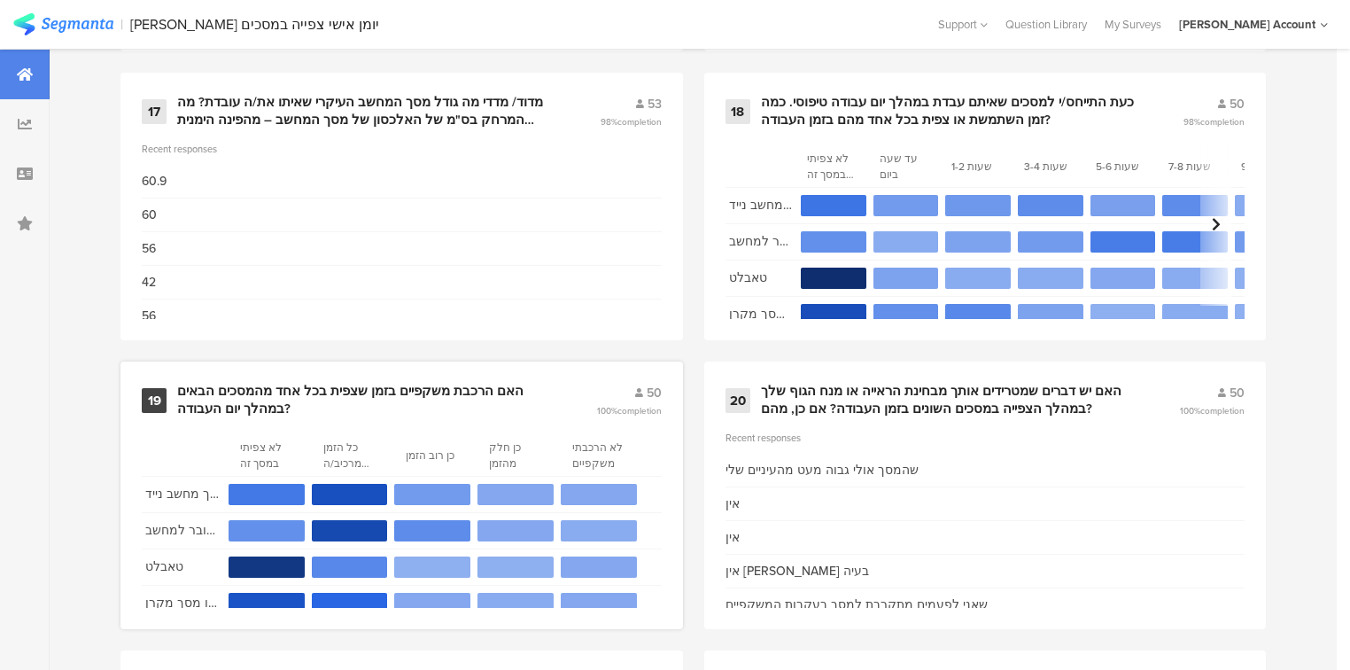
scroll to position [2960, 0]
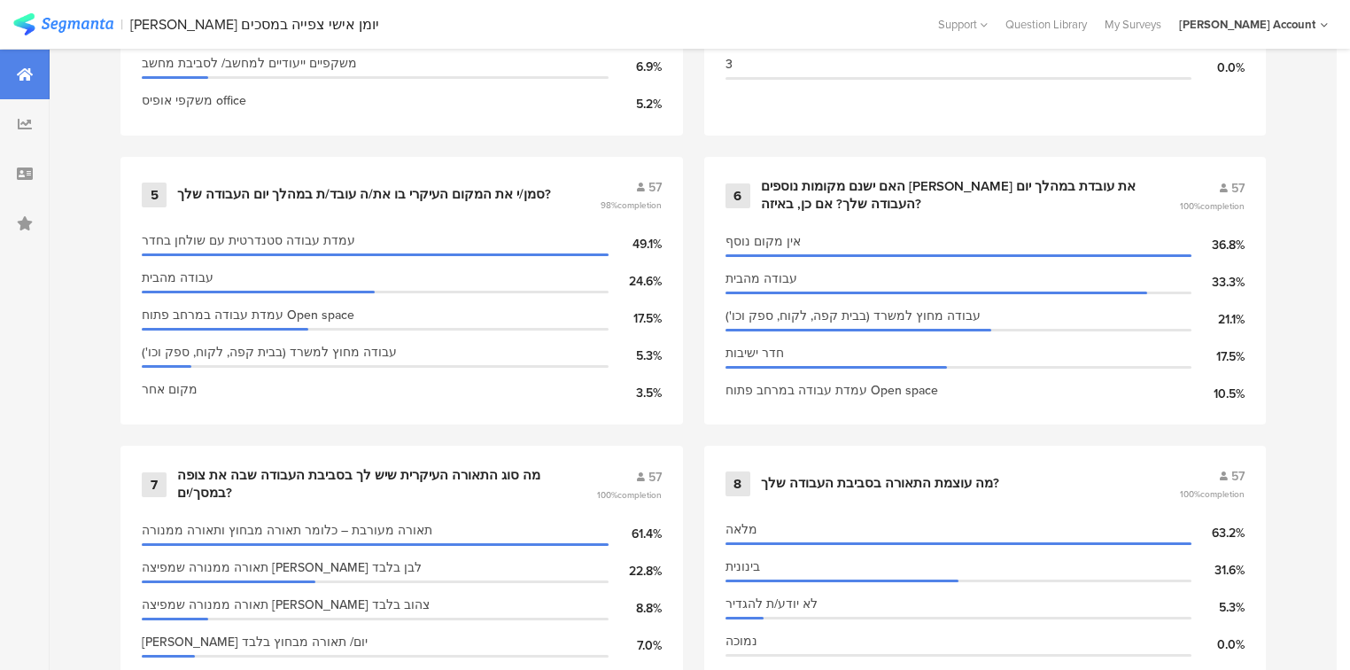
scroll to position [709, 0]
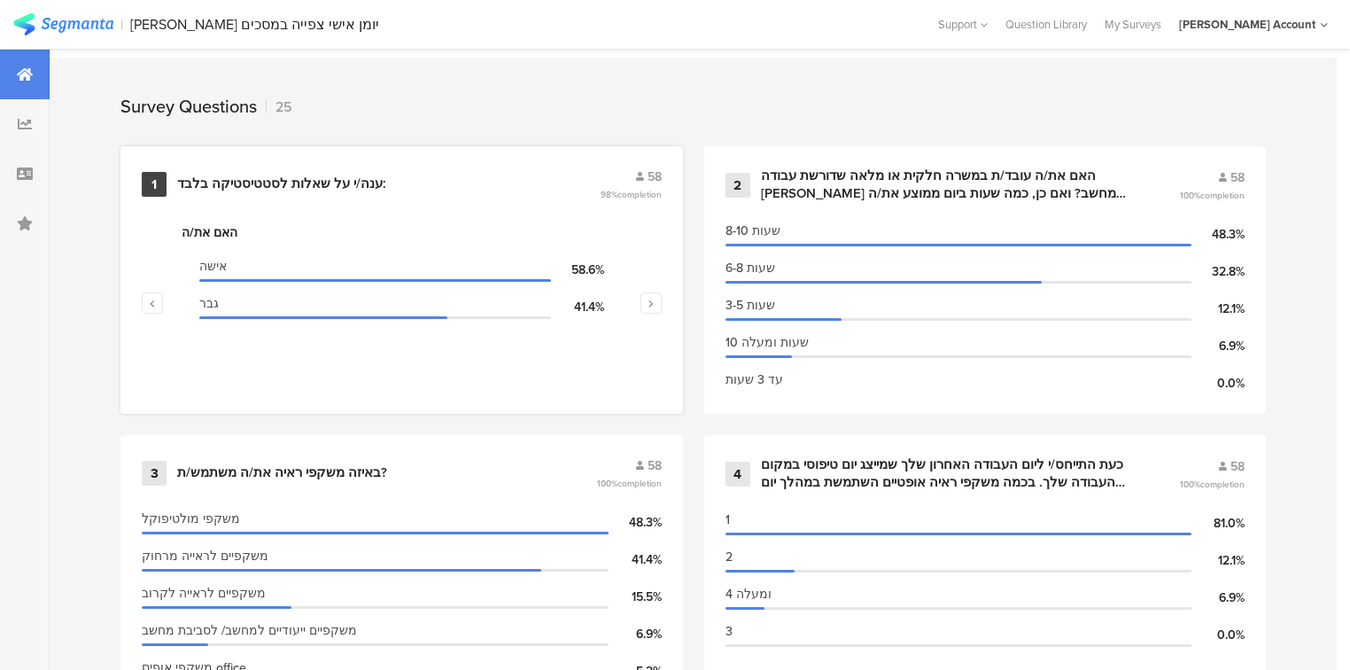
click at [219, 183] on div "ענה/י על שאלות לסטטיסטיקה בלבד:" at bounding box center [281, 184] width 209 height 18
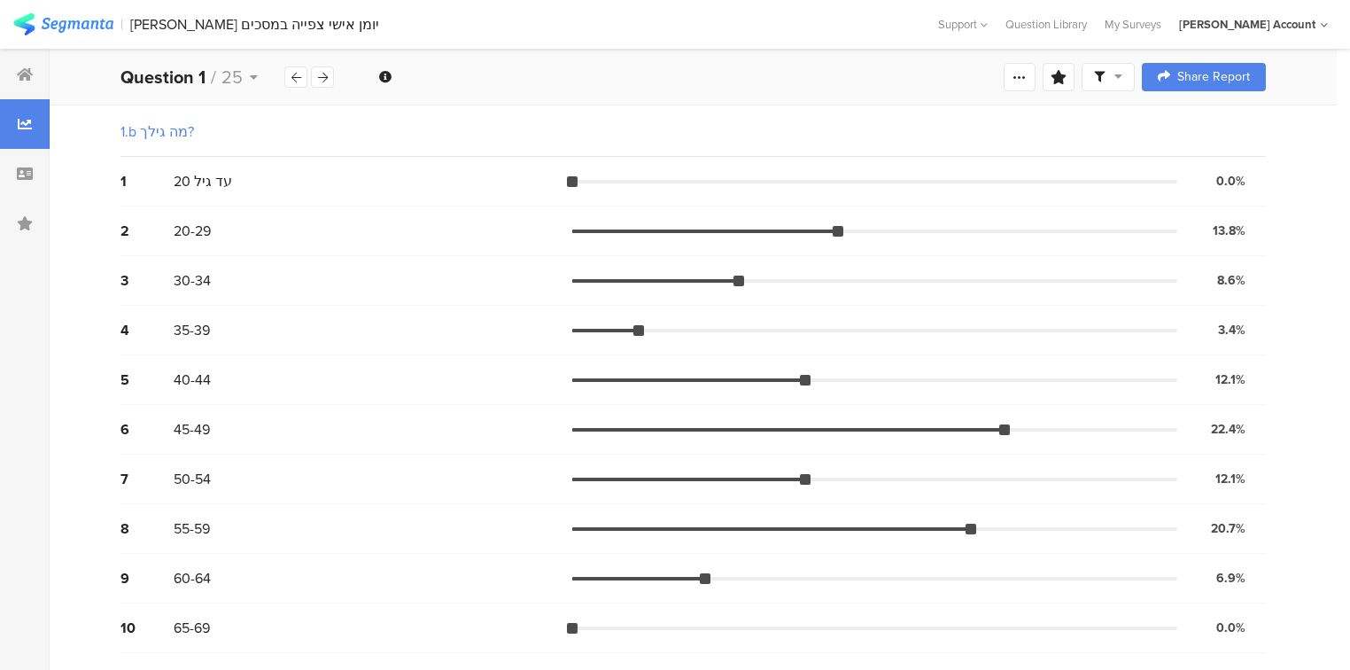
scroll to position [354, 0]
